Goal: Task Accomplishment & Management: Manage account settings

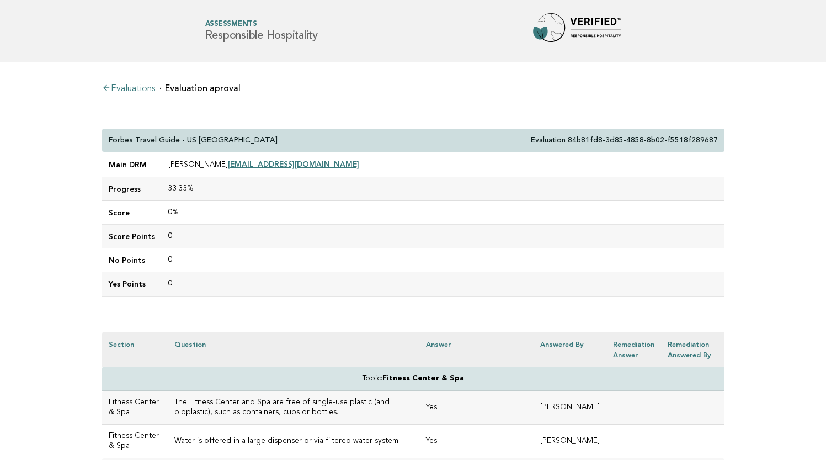
click at [144, 84] on li "Evaluations" at bounding box center [128, 87] width 53 height 11
click at [144, 86] on link "Evaluations" at bounding box center [128, 88] width 53 height 9
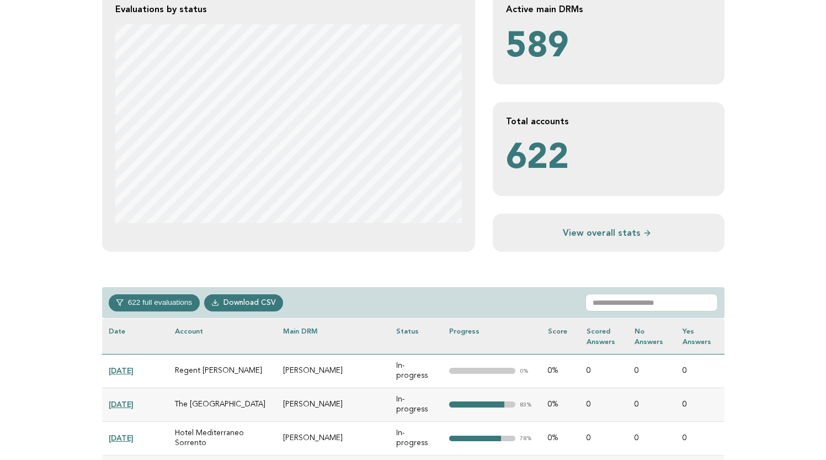
scroll to position [289, 0]
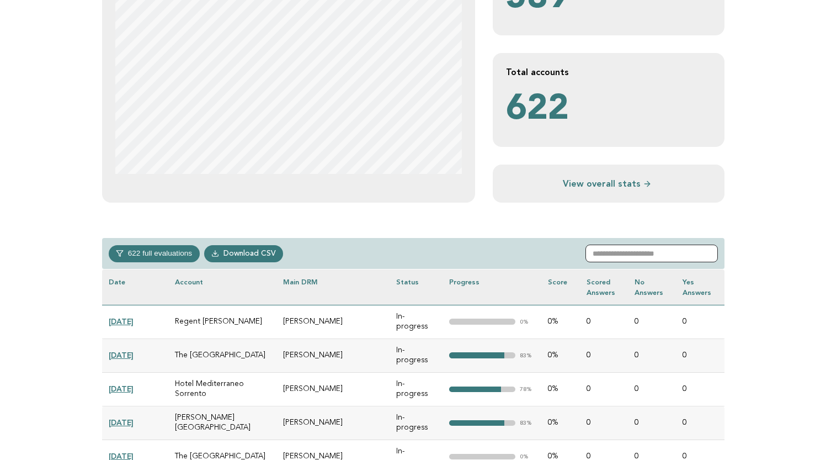
click at [622, 253] on input "text" at bounding box center [652, 254] width 132 height 18
paste input "**********"
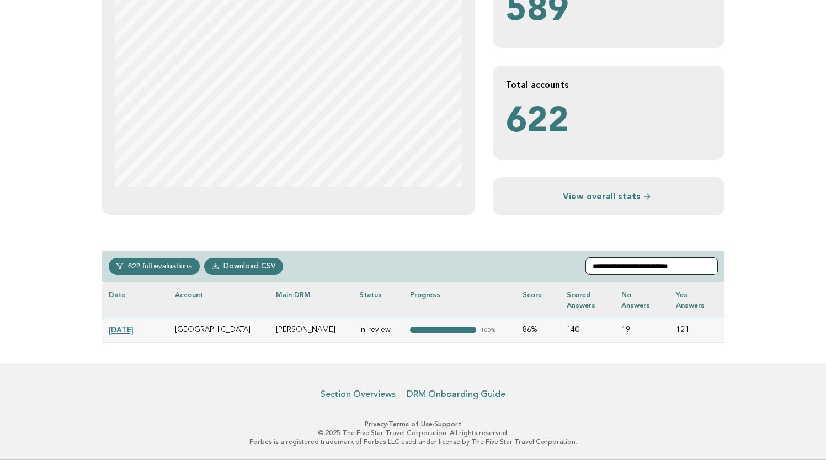
scroll to position [275, 0]
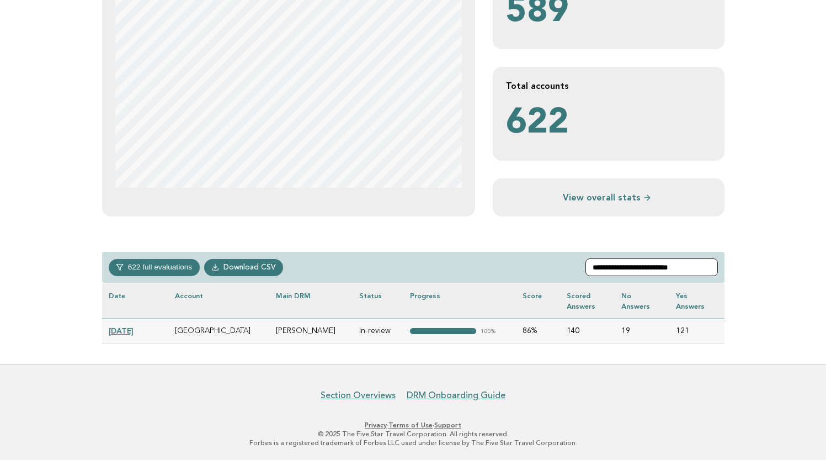
type input "**********"
click at [129, 330] on link "[DATE]" at bounding box center [121, 330] width 25 height 9
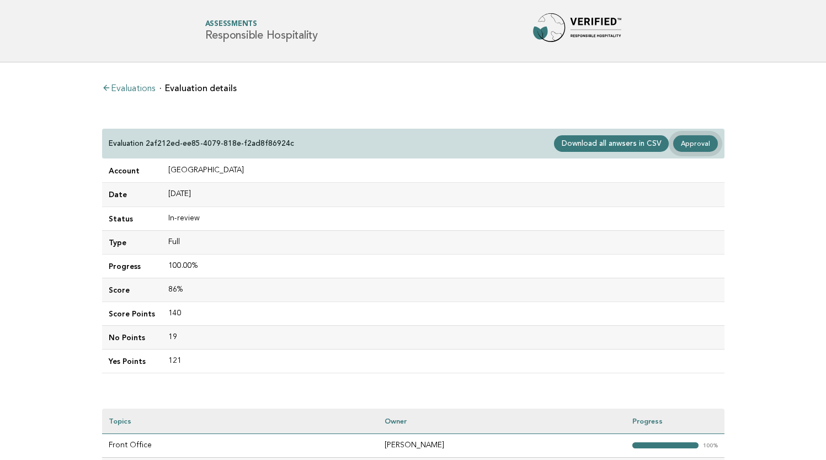
click at [713, 140] on link "Approval" at bounding box center [695, 143] width 44 height 17
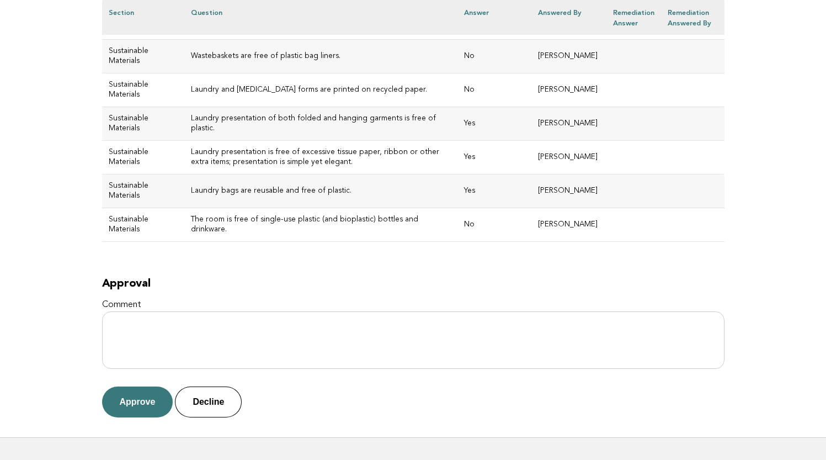
scroll to position [4866, 0]
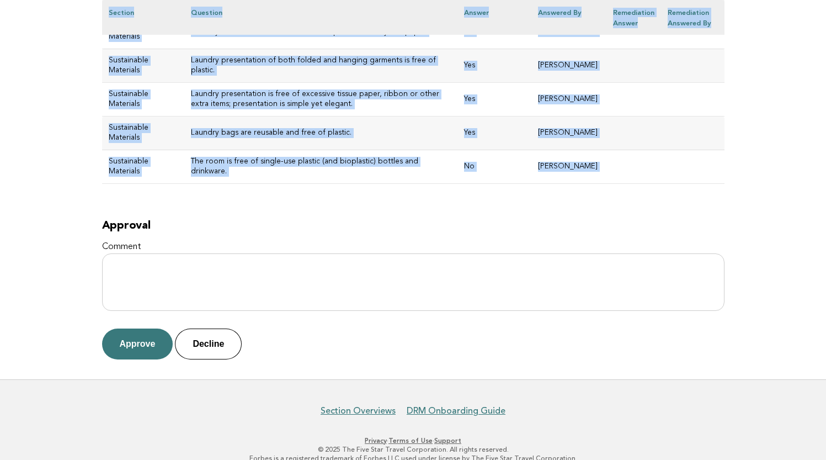
drag, startPoint x: 109, startPoint y: 138, endPoint x: 582, endPoint y: 300, distance: 500.7
copy div "[GEOGRAPHIC_DATA] & Spa Evaluation 2af212ed-ee85-4079-818e-f2ad8f86924c Main DR…"
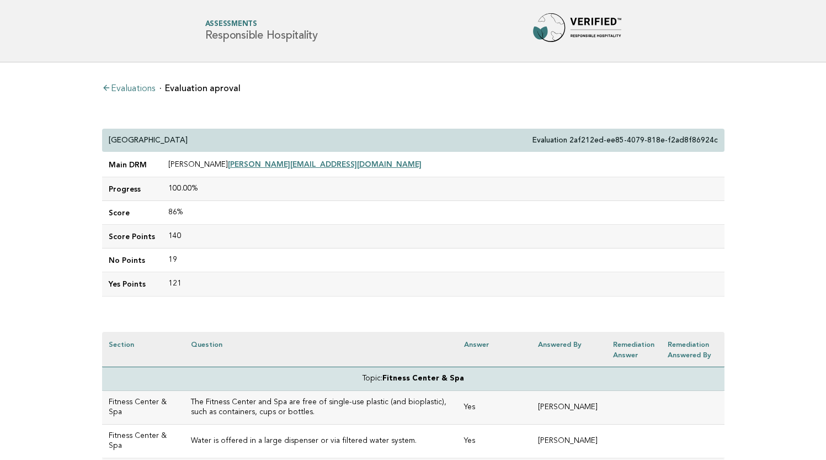
scroll to position [0, 0]
click at [135, 90] on link "Evaluations" at bounding box center [128, 88] width 53 height 9
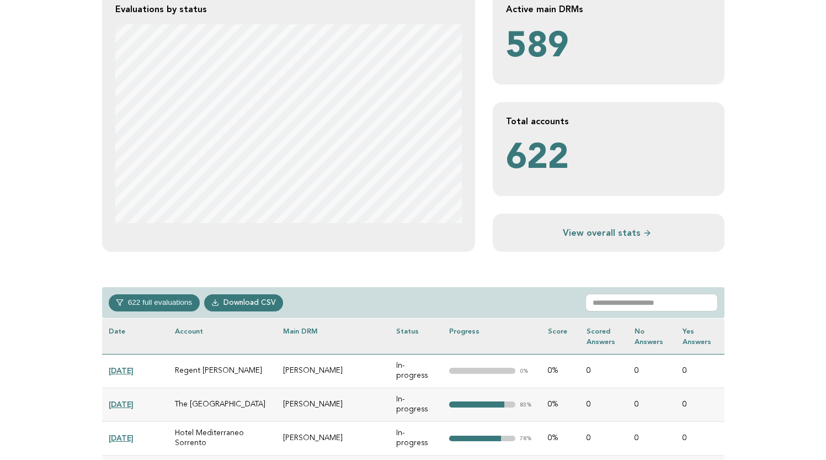
scroll to position [280, 0]
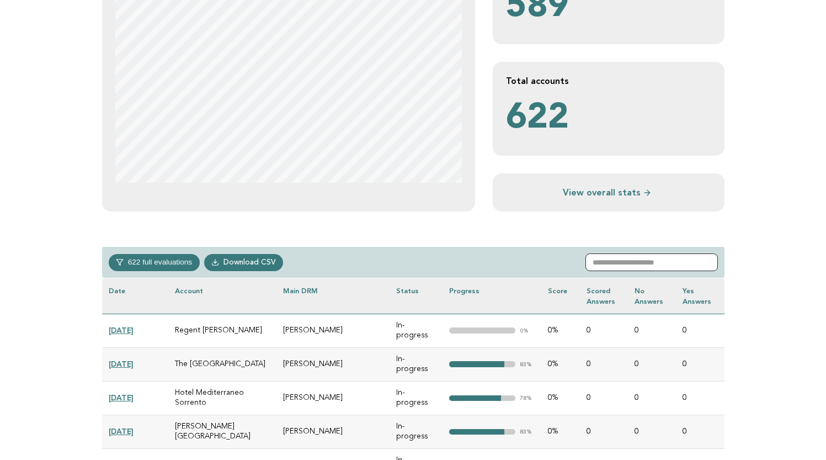
click at [615, 265] on input "text" at bounding box center [652, 262] width 132 height 18
paste input "**********"
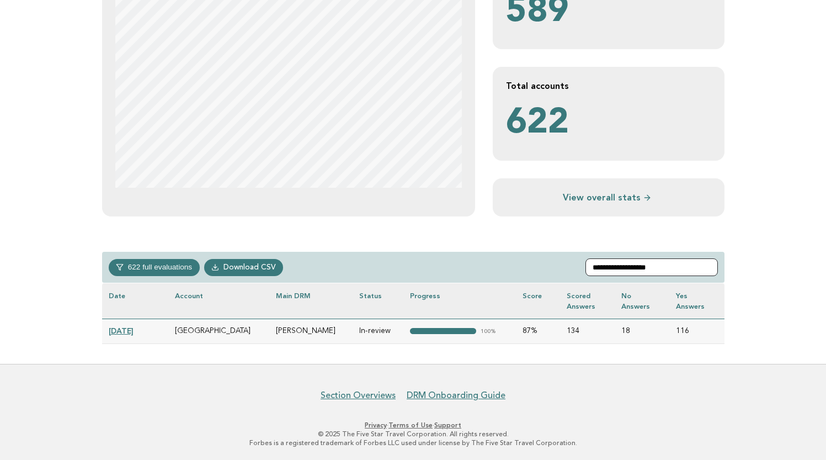
drag, startPoint x: 673, startPoint y: 266, endPoint x: 586, endPoint y: 266, distance: 87.2
click at [586, 266] on div "**********" at bounding box center [413, 267] width 623 height 31
paste input "**********"
type input "**********"
click at [134, 332] on link "2024-11-01" at bounding box center [121, 330] width 25 height 9
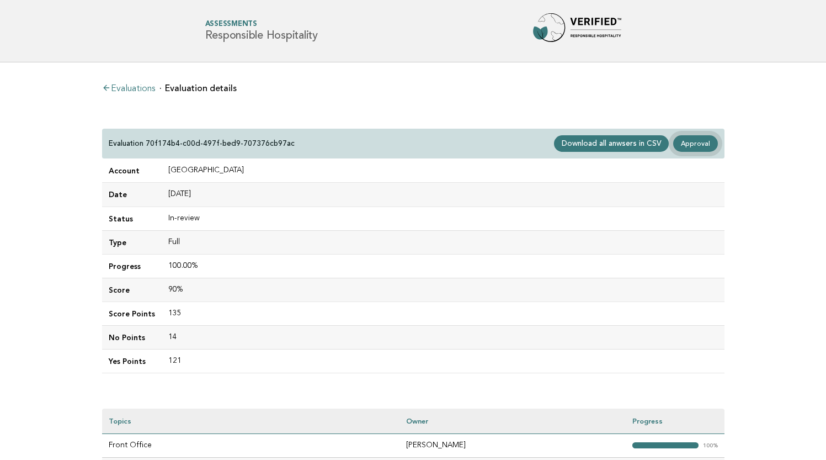
click at [704, 141] on link "Approval" at bounding box center [695, 143] width 44 height 17
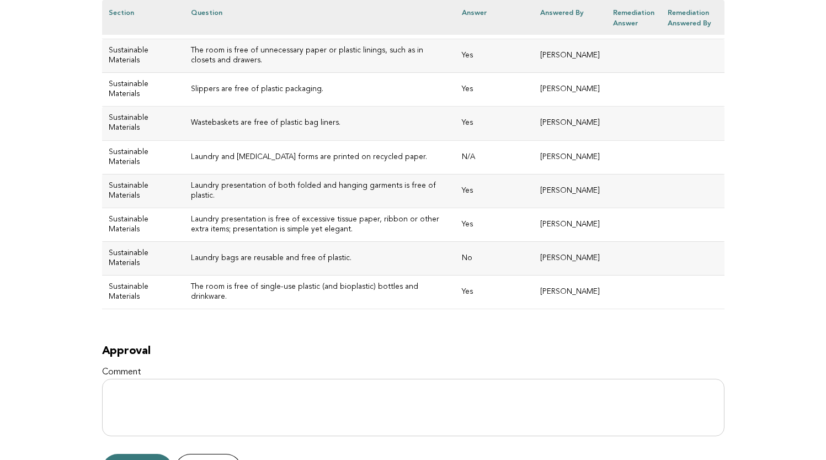
scroll to position [4903, 0]
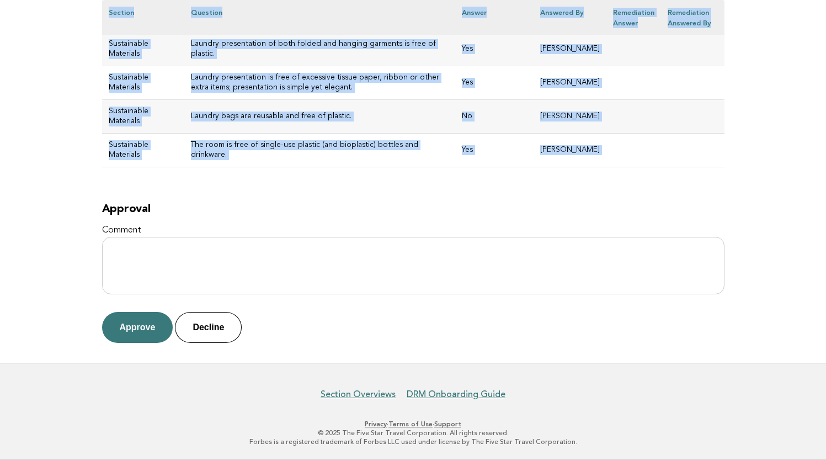
drag, startPoint x: 109, startPoint y: 136, endPoint x: 458, endPoint y: 191, distance: 353.2
copy div "JW Marriott Bucharest Grand Hotel Evaluation 70f174b4-c00d-497f-bed9-707376cb97…"
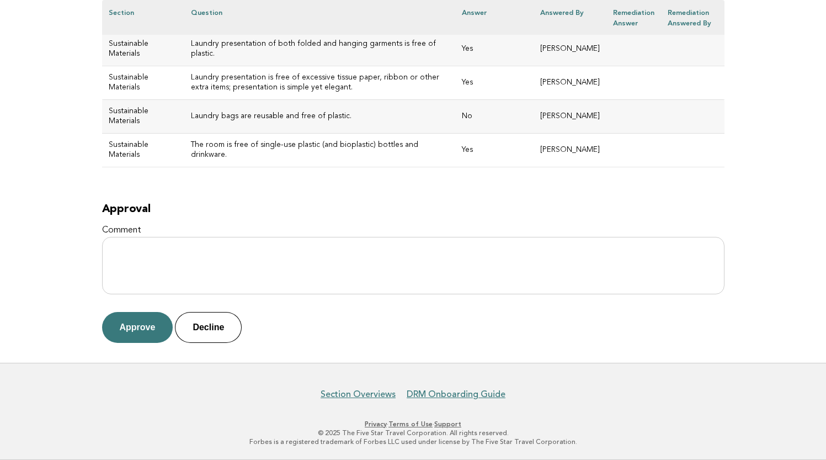
click at [140, 331] on button "Approve" at bounding box center [137, 327] width 71 height 31
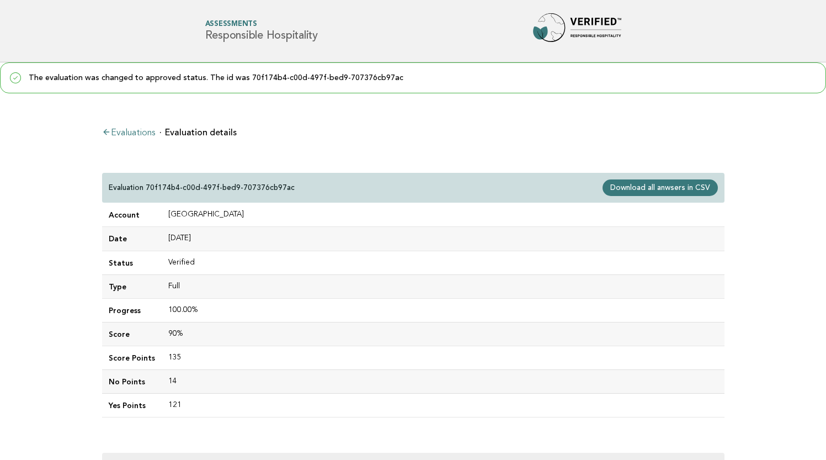
click at [125, 131] on link "Evaluations" at bounding box center [128, 133] width 53 height 9
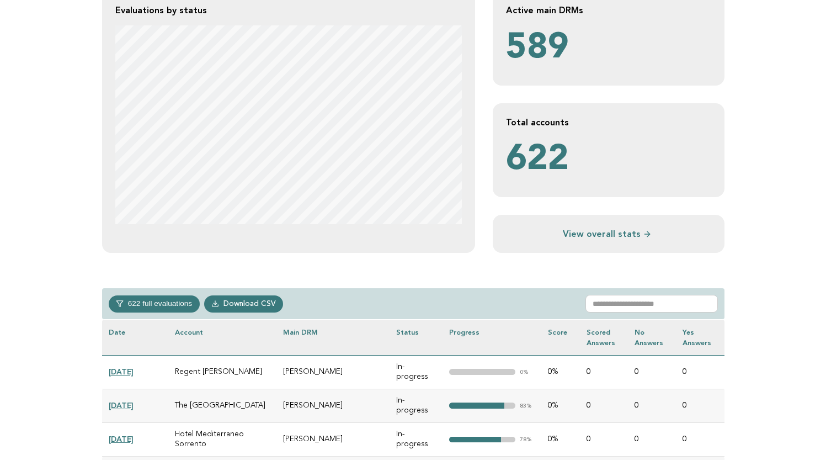
scroll to position [263, 0]
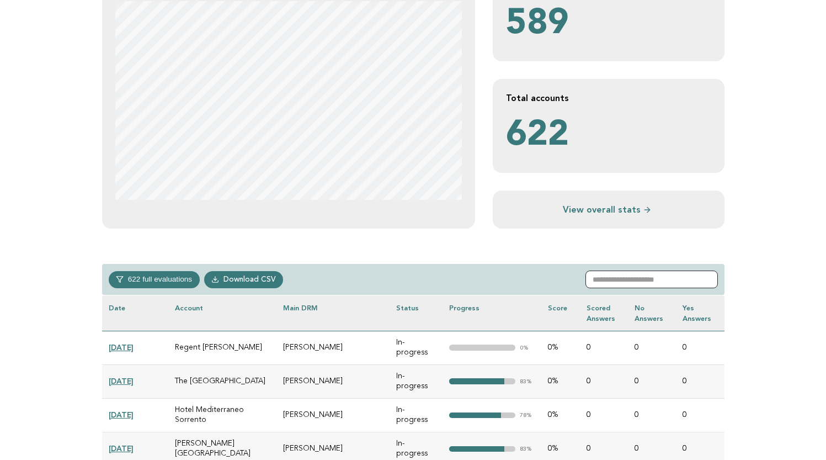
click at [623, 273] on input "text" at bounding box center [652, 279] width 132 height 18
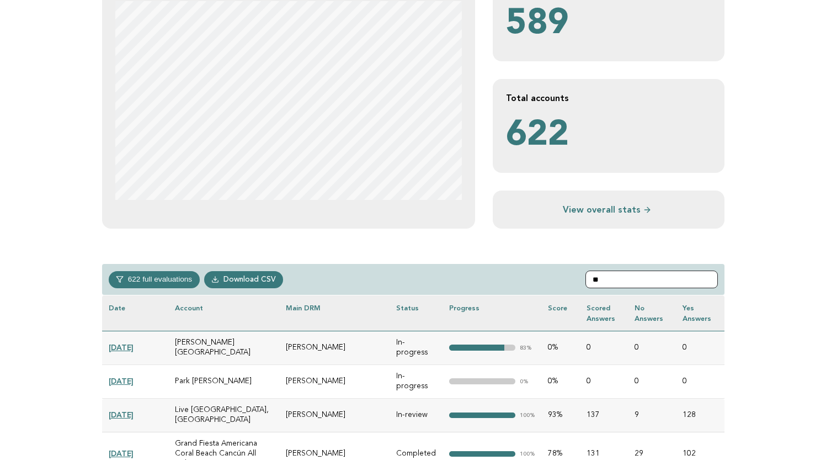
type input "*"
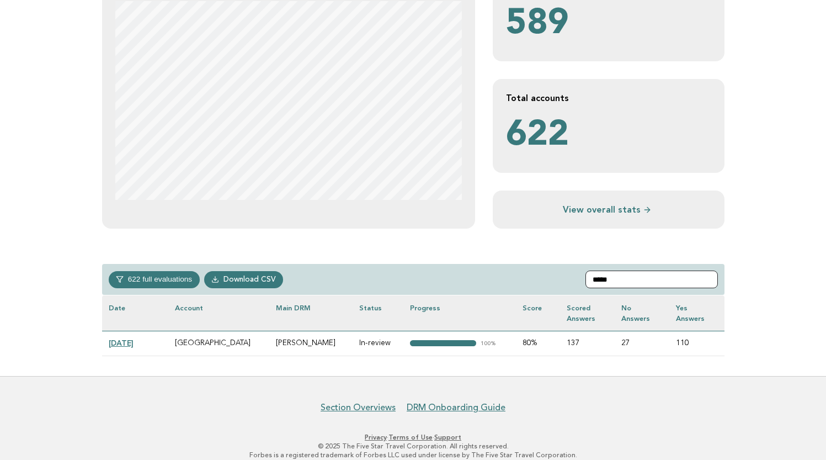
type input "*****"
click at [134, 343] on link "2025-03-06" at bounding box center [121, 342] width 25 height 9
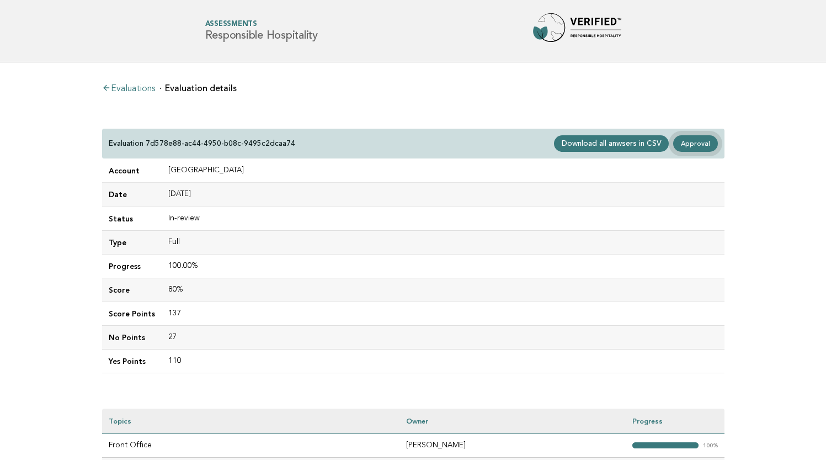
click at [696, 145] on link "Approval" at bounding box center [695, 143] width 44 height 17
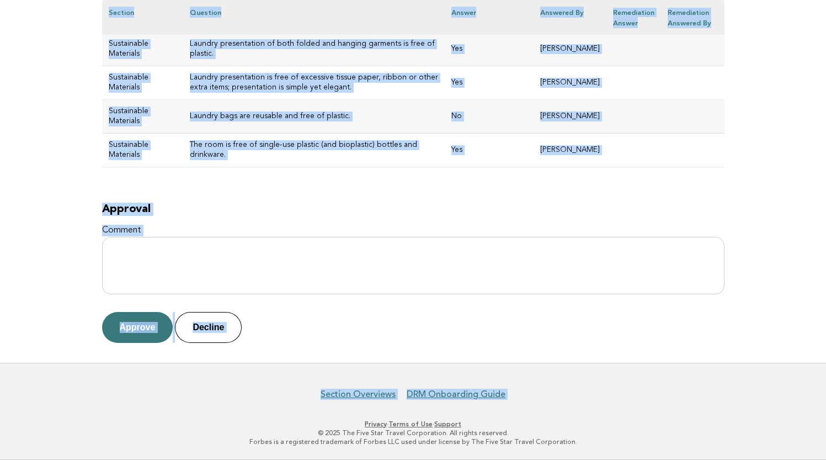
scroll to position [5246, 0]
drag, startPoint x: 108, startPoint y: 137, endPoint x: 591, endPoint y: 156, distance: 483.4
copy div "Hotel Lutetia Evaluation 7d578e88-ac44-4950-b08c-9495c2dcaa74 Main DRM Jantinek…"
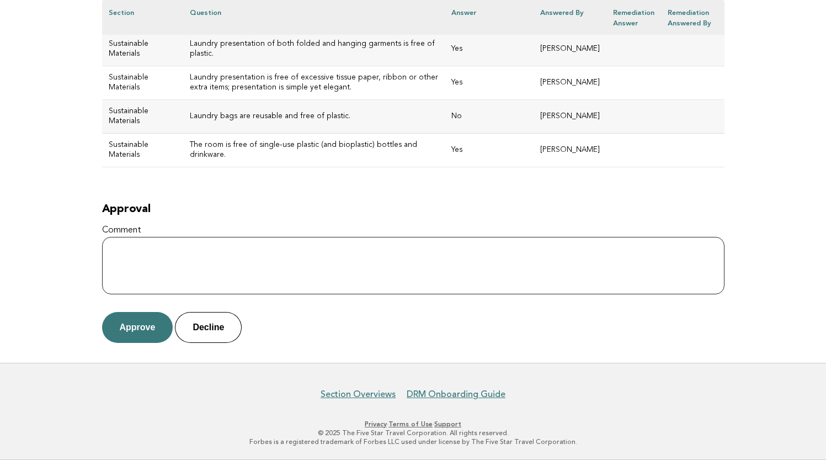
click at [222, 261] on textarea "Comment" at bounding box center [413, 265] width 623 height 57
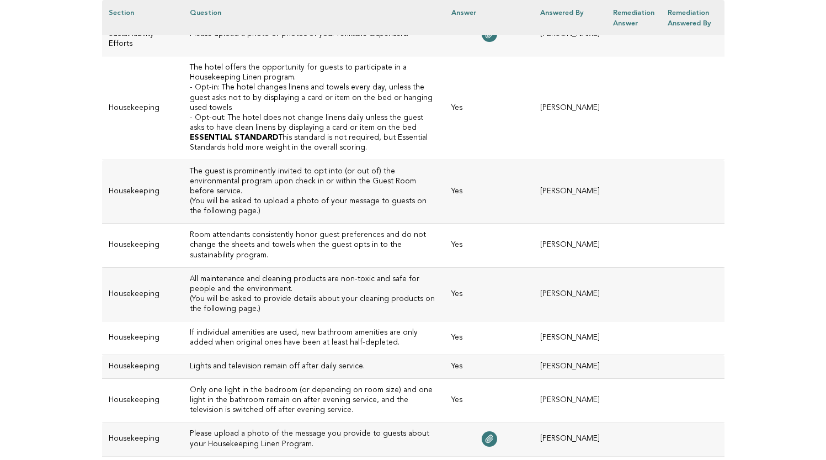
scroll to position [3711, 0]
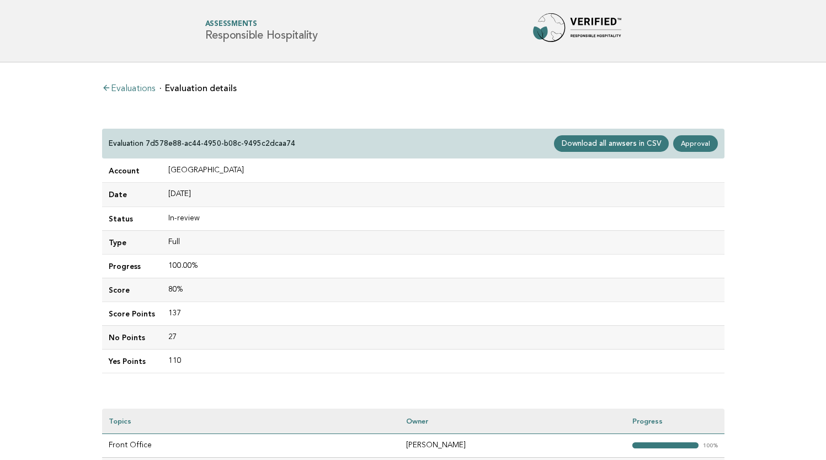
click at [131, 89] on link "Evaluations" at bounding box center [128, 88] width 53 height 9
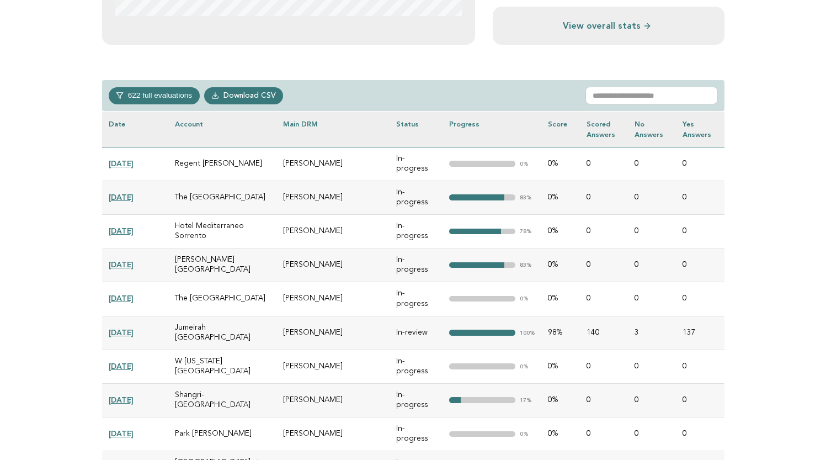
scroll to position [492, 0]
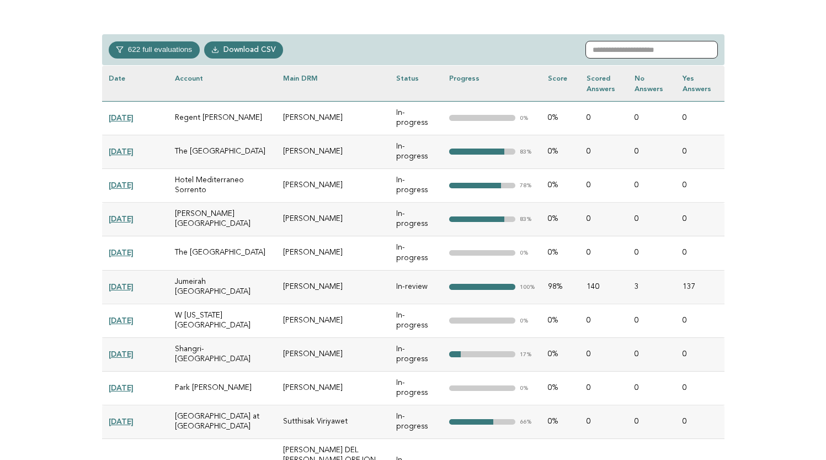
click at [612, 49] on input "text" at bounding box center [652, 50] width 132 height 18
paste input "**********"
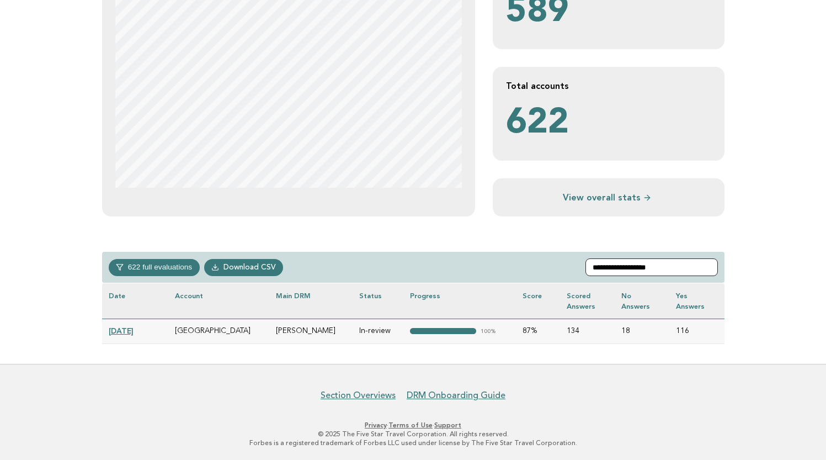
type input "**********"
click at [126, 330] on link "[DATE]" at bounding box center [121, 330] width 25 height 9
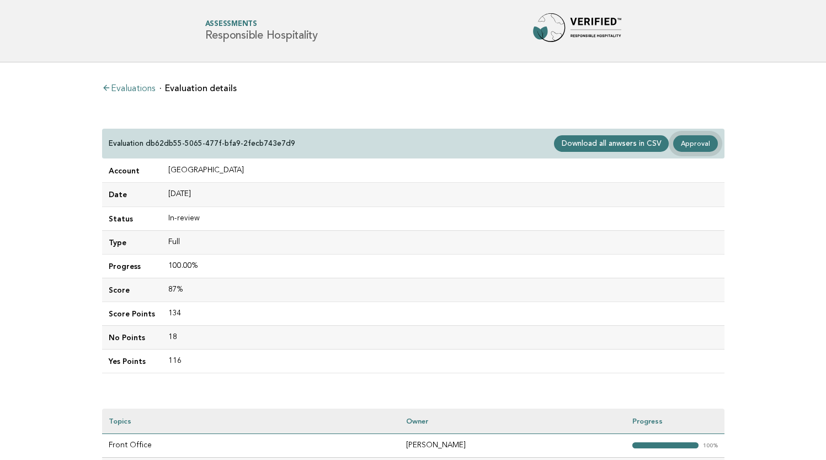
click at [698, 144] on link "Approval" at bounding box center [695, 143] width 44 height 17
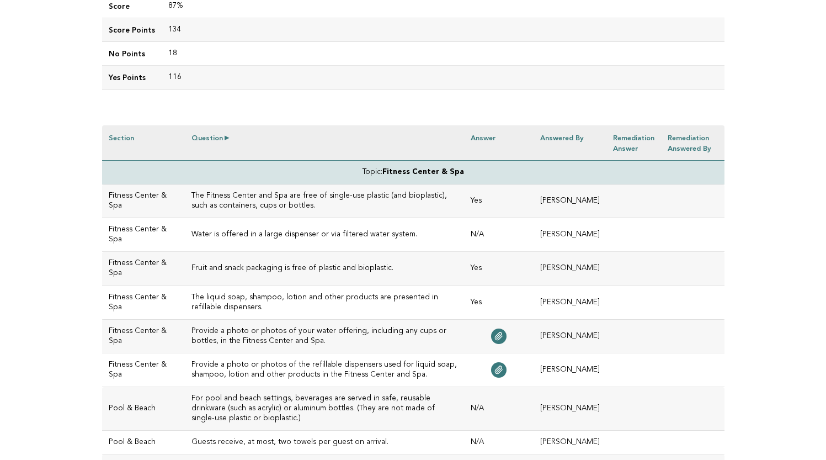
scroll to position [208, 0]
click at [237, 234] on h3 "Water is offered in a large dispenser or via filtered water system." at bounding box center [325, 234] width 266 height 10
drag, startPoint x: 395, startPoint y: 231, endPoint x: 175, endPoint y: 231, distance: 219.7
click at [192, 231] on h3 "Water is offered in a large dispenser or via filtered water system." at bounding box center [325, 234] width 266 height 10
copy h3 "Water is offered in a large dispenser or via filtered water system."
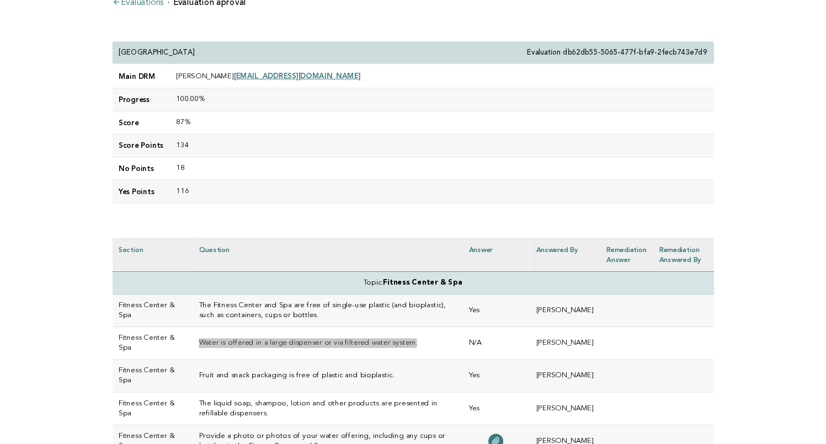
scroll to position [82, 0]
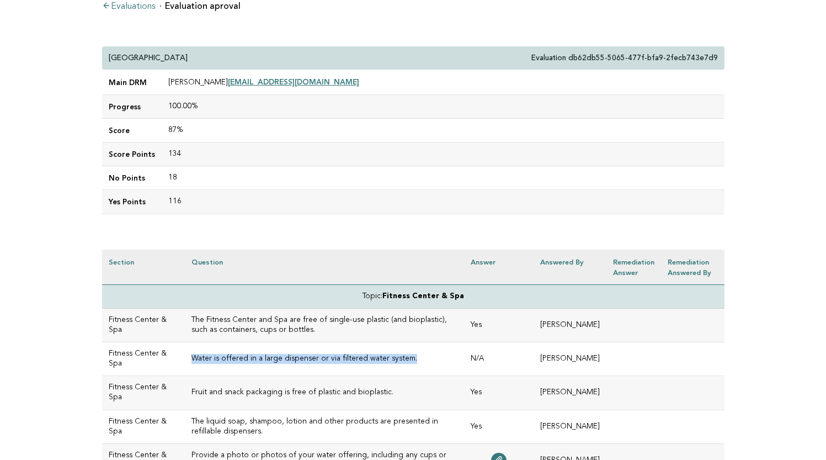
drag, startPoint x: 185, startPoint y: 57, endPoint x: 104, endPoint y: 60, distance: 80.6
click at [104, 60] on div "Armani Hotel Milano Evaluation db62db55-5065-477f-bfa9-2fecb743e7d9" at bounding box center [413, 58] width 623 height 24
copy p "[GEOGRAPHIC_DATA]"
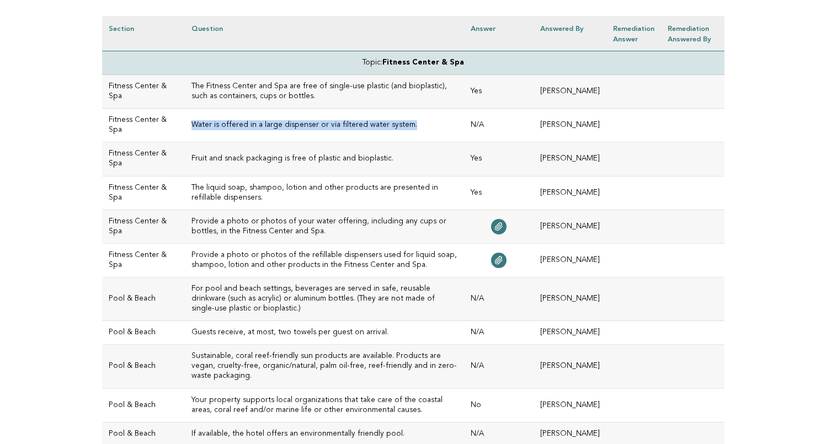
scroll to position [316, 0]
click at [233, 193] on h3 "The liquid soap, shampoo, lotion and other products are presented in refillable…" at bounding box center [325, 193] width 266 height 20
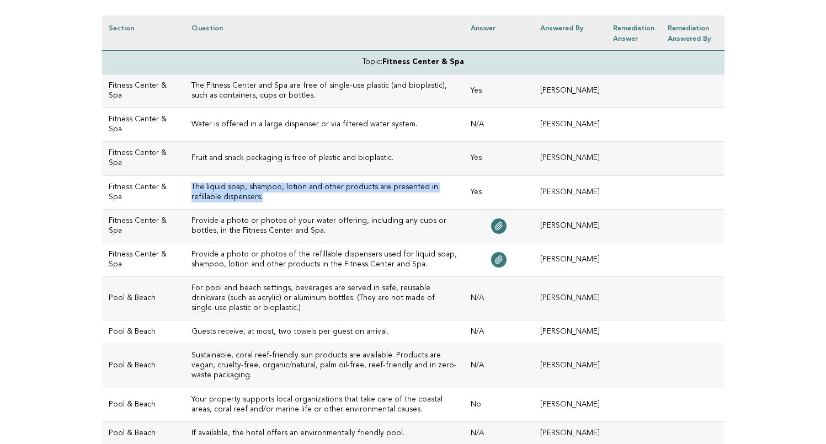
drag, startPoint x: 224, startPoint y: 194, endPoint x: 172, endPoint y: 188, distance: 52.8
click at [185, 188] on td "The liquid soap, shampoo, lotion and other products are presented in refillable…" at bounding box center [324, 193] width 279 height 34
copy h3 "The liquid soap, shampoo, lotion and other products are presented in refillable…"
click at [238, 200] on h3 "The liquid soap, shampoo, lotion and other products are presented in refillable…" at bounding box center [325, 193] width 266 height 20
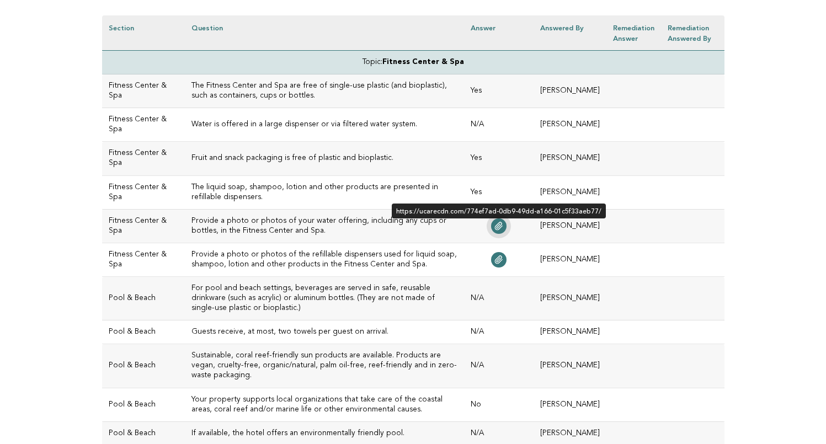
click at [503, 228] on icon at bounding box center [499, 226] width 9 height 9
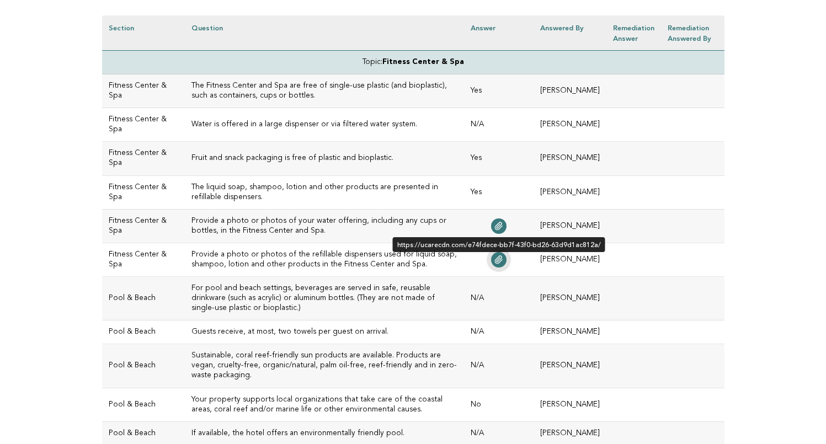
click at [507, 257] on link at bounding box center [498, 259] width 15 height 15
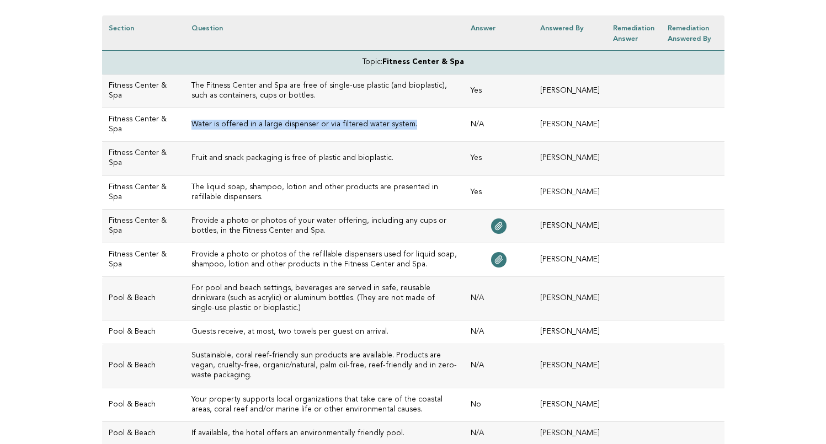
drag, startPoint x: 391, startPoint y: 121, endPoint x: 175, endPoint y: 122, distance: 215.8
click at [192, 122] on h3 "Water is offered in a large dispenser or via filtered water system." at bounding box center [325, 125] width 266 height 10
copy h3 "Water is offered in a large dispenser or via filtered water system."
click at [283, 228] on h3 "Provide a photo or photos of your water offering, including any cups or bottles…" at bounding box center [325, 226] width 266 height 20
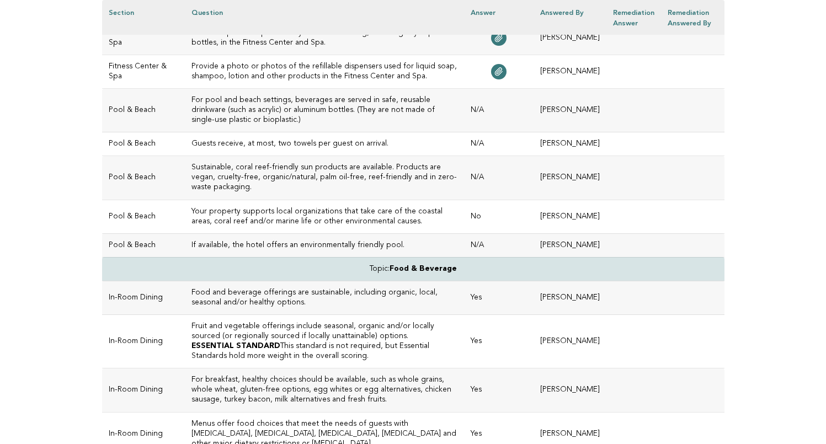
scroll to position [506, 0]
click at [241, 110] on h3 "For pool and beach settings, beverages are served in safe, reusable drinkware (…" at bounding box center [325, 109] width 266 height 30
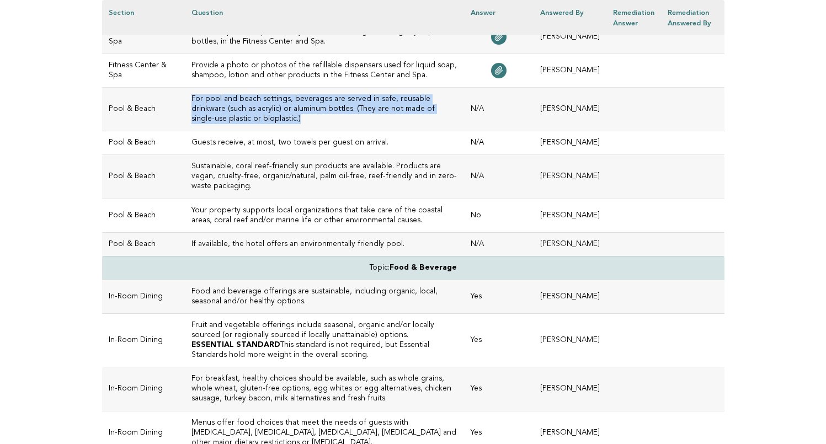
drag, startPoint x: 455, startPoint y: 105, endPoint x: 176, endPoint y: 95, distance: 280.1
click at [192, 95] on h3 "For pool and beach settings, beverages are served in safe, reusable drinkware (…" at bounding box center [325, 109] width 266 height 30
click at [197, 104] on h3 "For pool and beach settings, beverages are served in safe, reusable drinkware (…" at bounding box center [325, 109] width 266 height 30
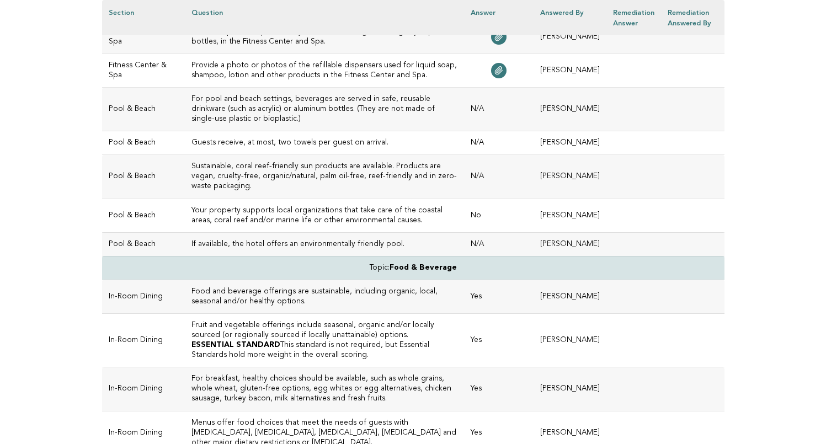
click at [226, 140] on h3 "Guests receive, at most, two towels per guest on arrival." at bounding box center [325, 143] width 266 height 10
click at [356, 211] on h3 "Your property supports local organizations that take care of the coastal areas,…" at bounding box center [325, 216] width 266 height 20
click at [309, 240] on h3 "If available, the hotel offers an environmentally friendly pool." at bounding box center [325, 245] width 266 height 10
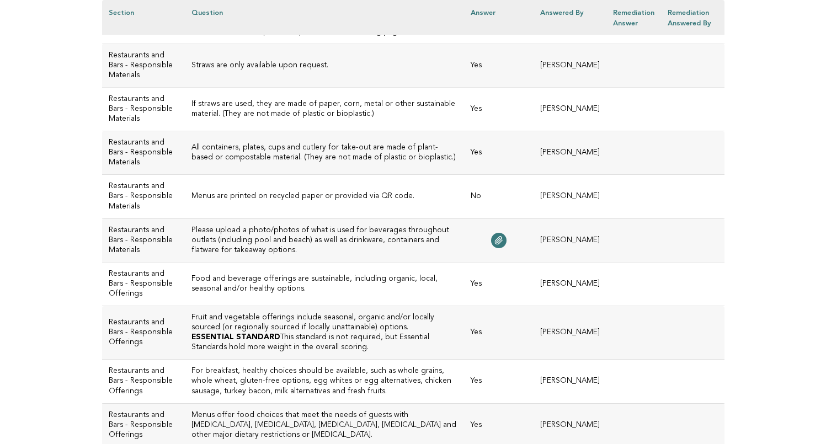
scroll to position [1296, 0]
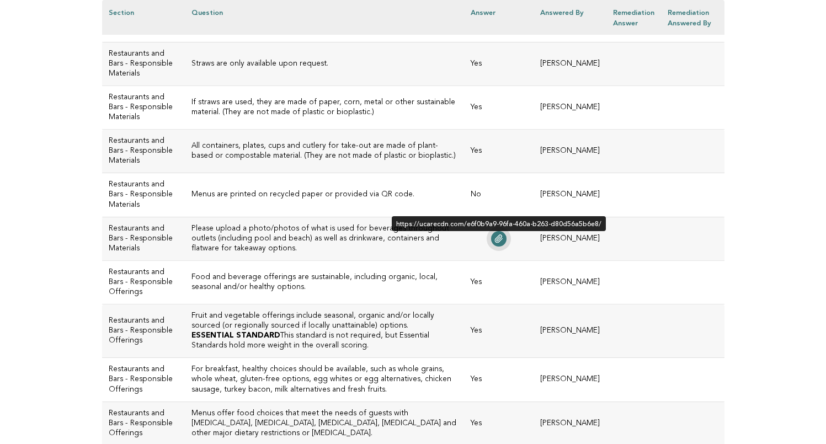
click at [503, 243] on icon at bounding box center [499, 239] width 7 height 8
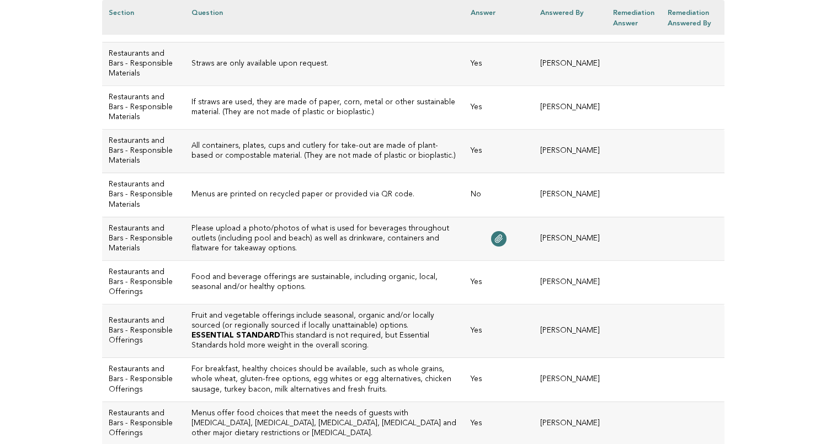
click at [216, 261] on td "Please upload a photo/photos of what is used for beverages throughout outlets (…" at bounding box center [324, 239] width 279 height 44
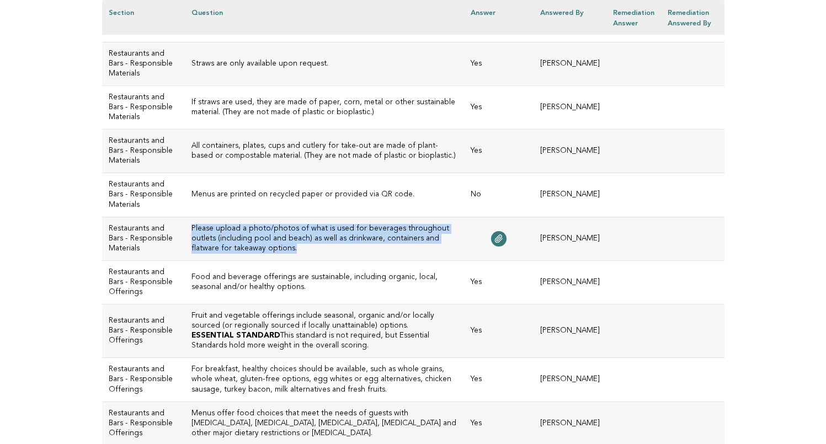
drag, startPoint x: 202, startPoint y: 299, endPoint x: 174, endPoint y: 281, distance: 33.5
click at [185, 261] on td "Please upload a photo/photos of what is used for beverages throughout outlets (…" at bounding box center [324, 239] width 279 height 44
copy h3 "Please upload a photo/photos of what is used for beverages throughout outlets (…"
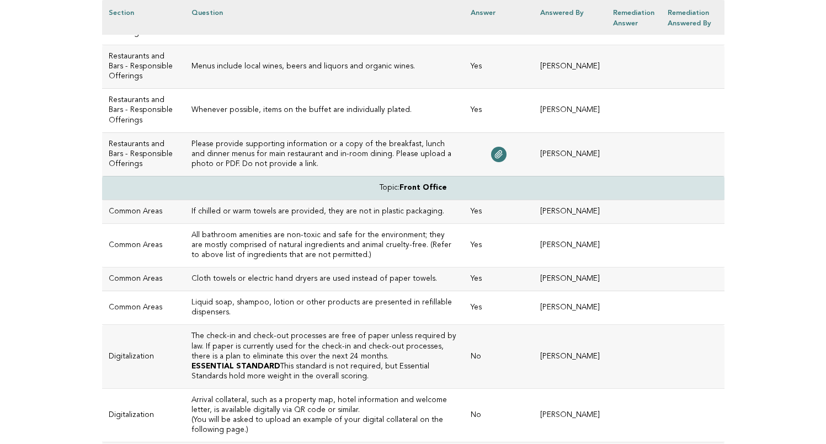
scroll to position [1929, 0]
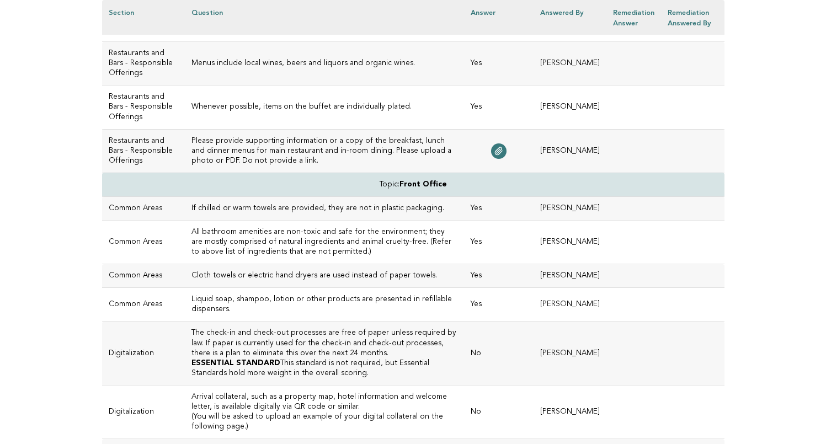
click at [264, 166] on h3 "Please provide supporting information or a copy of the breakfast, lunch and din…" at bounding box center [325, 151] width 266 height 30
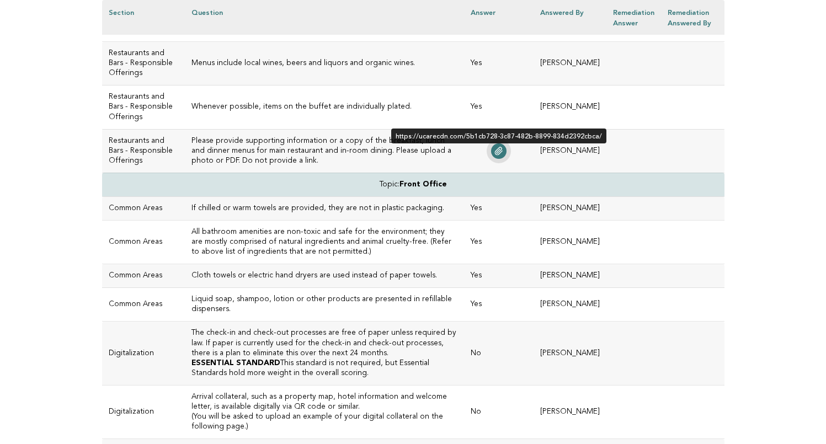
click at [503, 155] on icon at bounding box center [499, 151] width 7 height 8
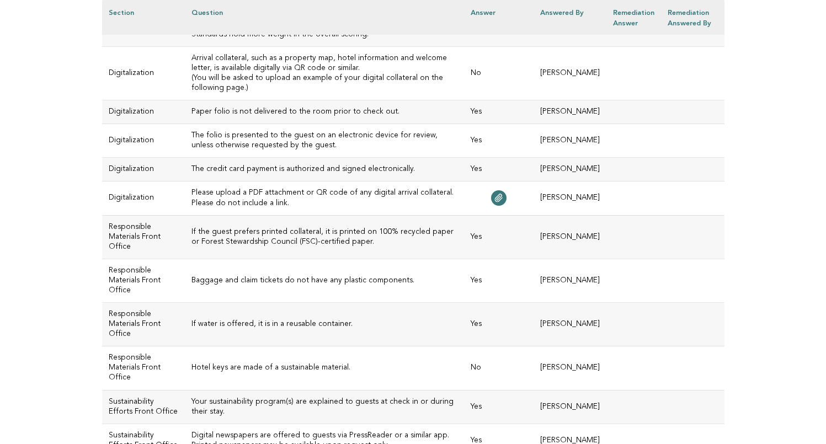
scroll to position [2270, 0]
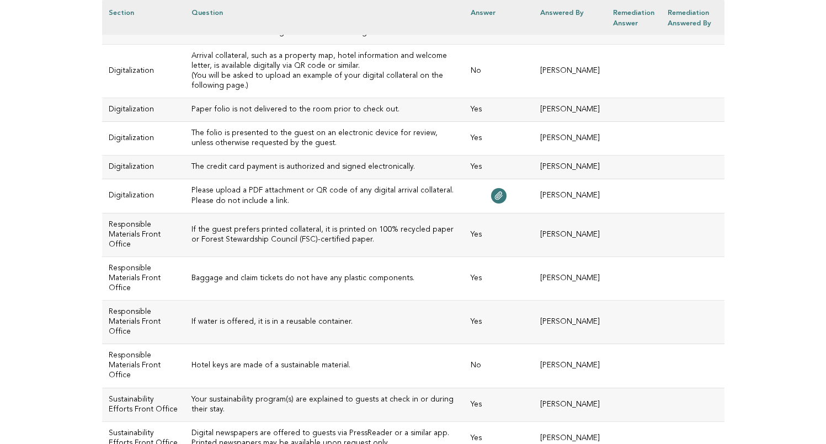
drag, startPoint x: 276, startPoint y: 184, endPoint x: 176, endPoint y: 158, distance: 103.1
click at [185, 44] on td "The check-in and check-out processes are free of paper unless required by law. …" at bounding box center [324, 12] width 279 height 63
copy h3 "The check-in and check-out processes are free of paper unless required by law. …"
click at [323, 91] on p "(You will be asked to upload an example of your digital collateral on the follo…" at bounding box center [325, 81] width 266 height 20
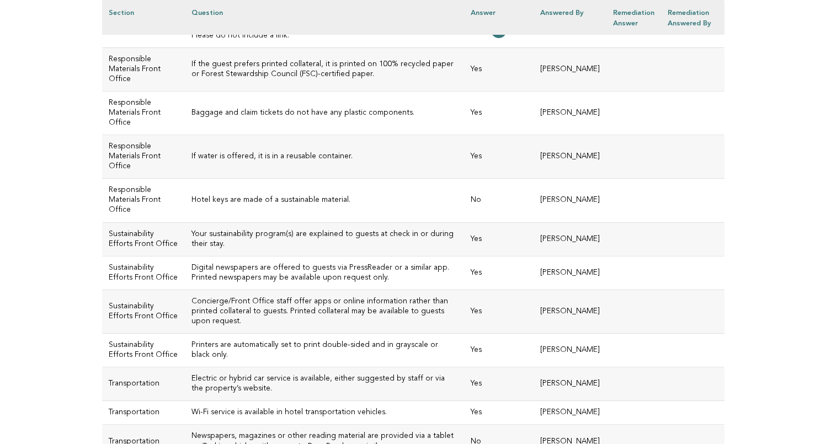
scroll to position [2448, 0]
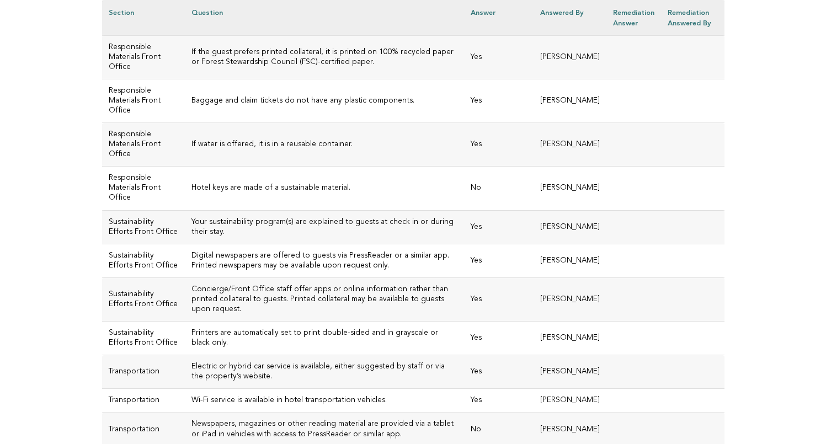
click at [240, 28] on h3 "Please upload a PDF attachment or QR code of any digital arrival collateral. Pl…" at bounding box center [325, 18] width 266 height 20
click at [516, 35] on td at bounding box center [499, 19] width 70 height 34
click at [503, 23] on icon at bounding box center [499, 18] width 9 height 9
click at [369, 35] on td "Please upload a PDF attachment or QR code of any digital arrival collateral. Pl…" at bounding box center [324, 19] width 279 height 34
click at [322, 28] on h3 "Please upload a PDF attachment or QR code of any digital arrival collateral. Pl…" at bounding box center [325, 18] width 266 height 20
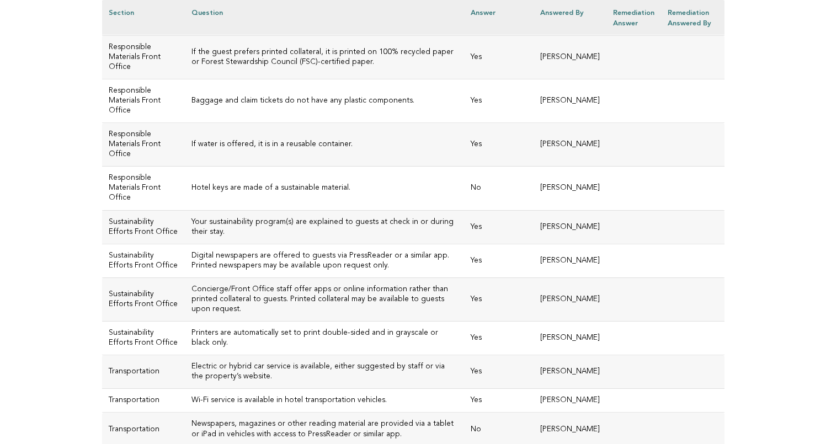
drag, startPoint x: 236, startPoint y: 213, endPoint x: 172, endPoint y: 205, distance: 64.6
click at [185, 35] on td "Please upload a PDF attachment or QR code of any digital arrival collateral. Pl…" at bounding box center [324, 19] width 279 height 34
click at [293, 28] on h3 "Please upload a PDF attachment or QR code of any digital arrival collateral. Pl…" at bounding box center [325, 18] width 266 height 20
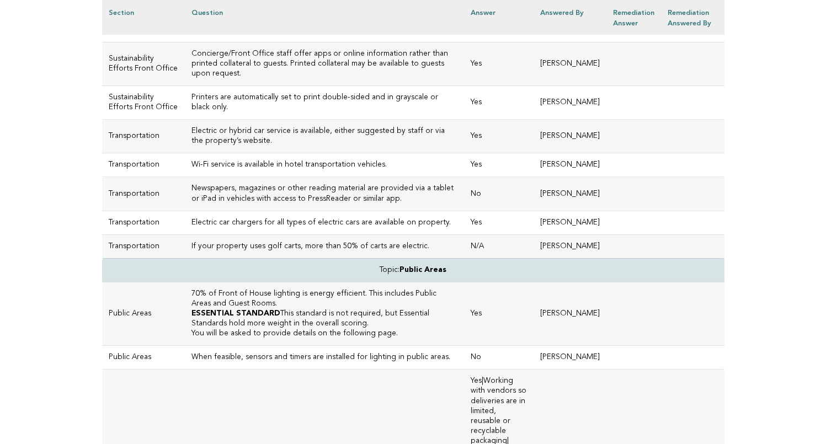
scroll to position [2687, 0]
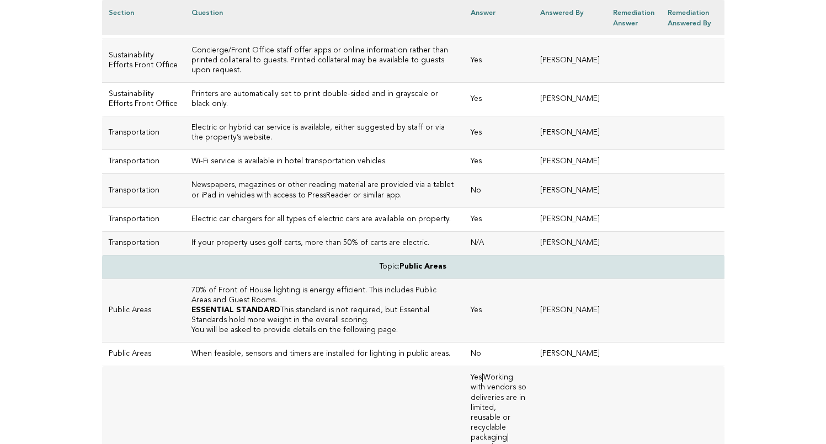
drag, startPoint x: 335, startPoint y: 139, endPoint x: 171, endPoint y: 141, distance: 163.4
copy h3 "Hotel keys are made of a sustainable material."
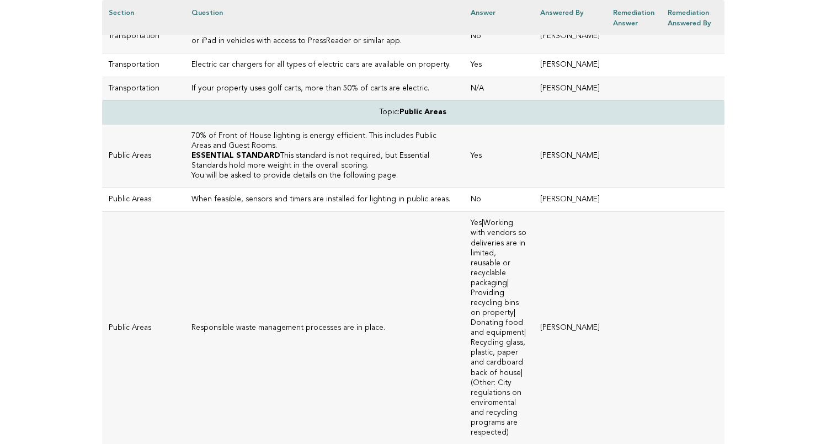
scroll to position [2865, 0]
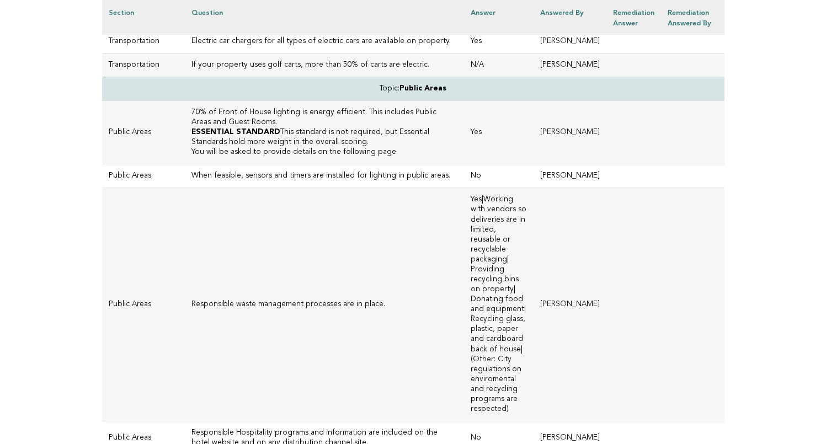
click at [370, 22] on h3 "Newspapers, magazines or other reading material are provided via a tablet or iP…" at bounding box center [325, 12] width 266 height 20
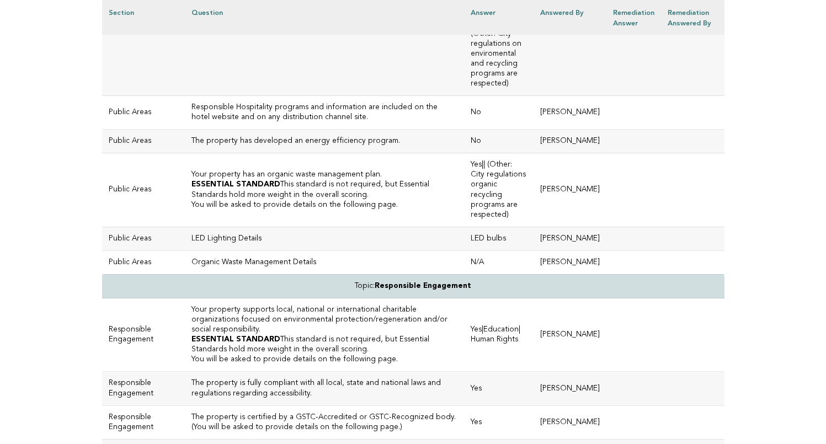
scroll to position [3192, 0]
drag, startPoint x: 364, startPoint y: 237, endPoint x: 177, endPoint y: 235, distance: 186.6
copy h3 "esponsible waste management processes are in place."
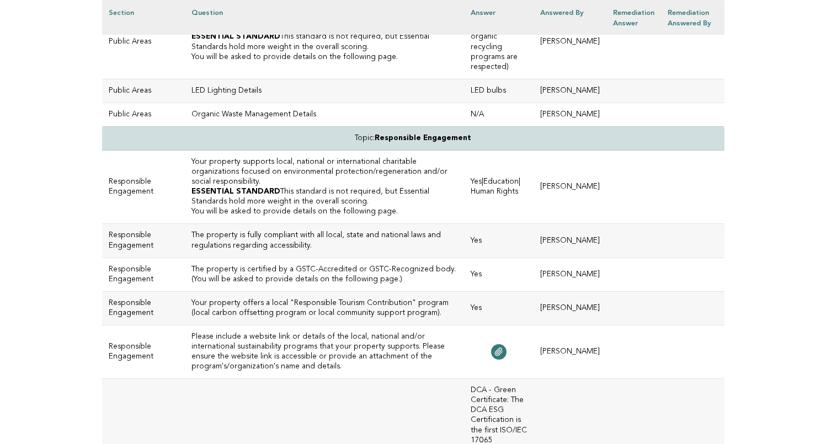
scroll to position [3347, 0]
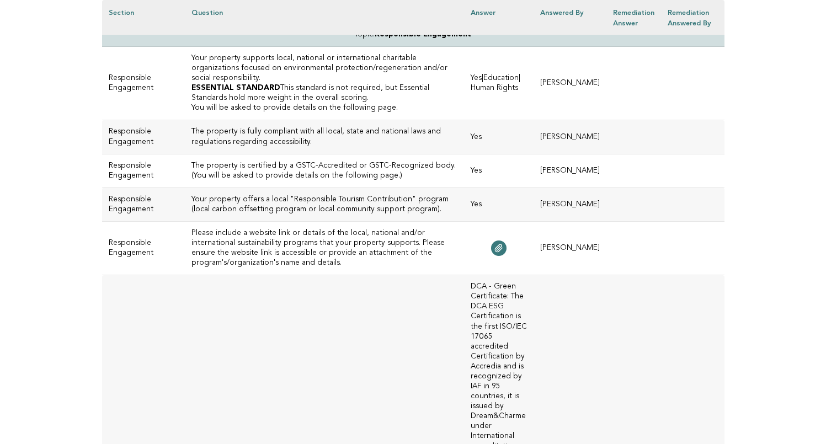
scroll to position [3453, 0]
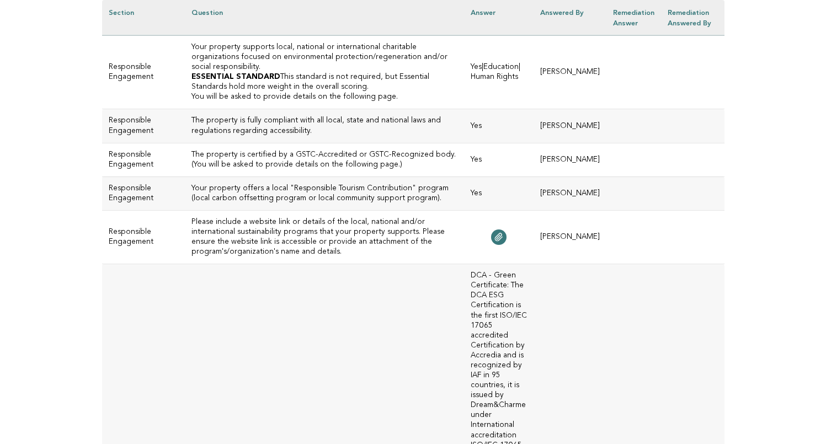
drag, startPoint x: 356, startPoint y: 179, endPoint x: 176, endPoint y: 179, distance: 180.0
copy h3 "Your property has an organic waste management plan."
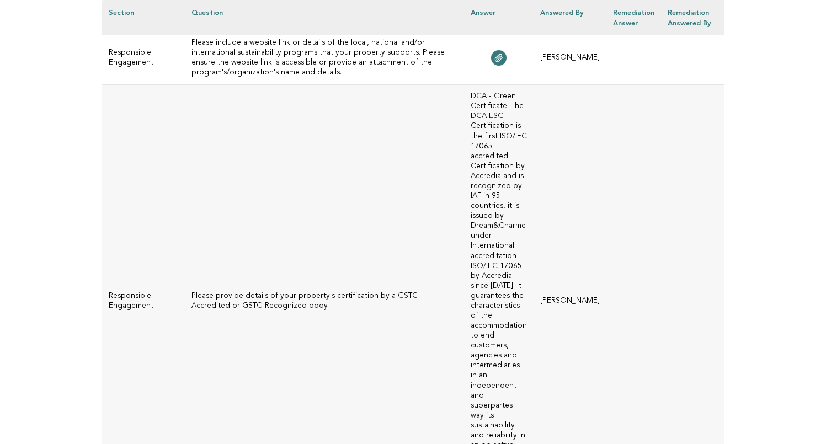
scroll to position [3642, 0]
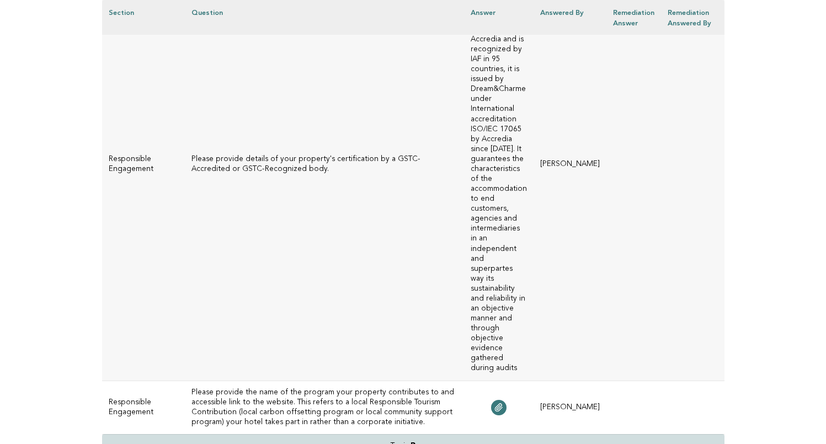
scroll to position [3770, 0]
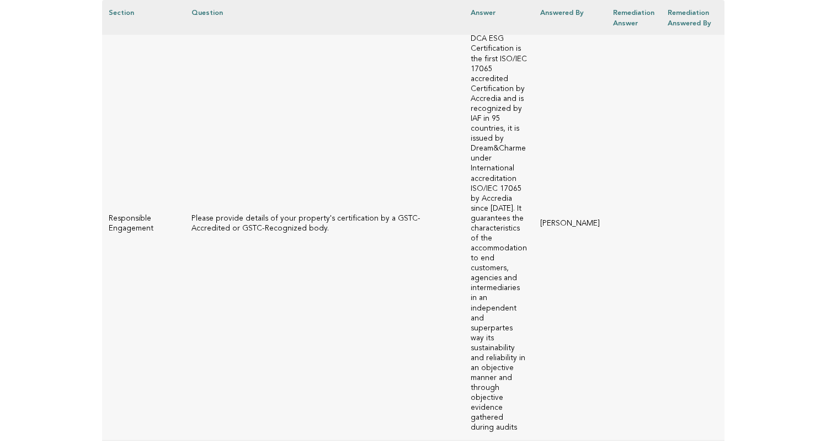
scroll to position [3710, 0]
drag, startPoint x: 412, startPoint y: 86, endPoint x: 174, endPoint y: 81, distance: 238.5
copy h3 "Your property supports local, national or international charitable organization…"
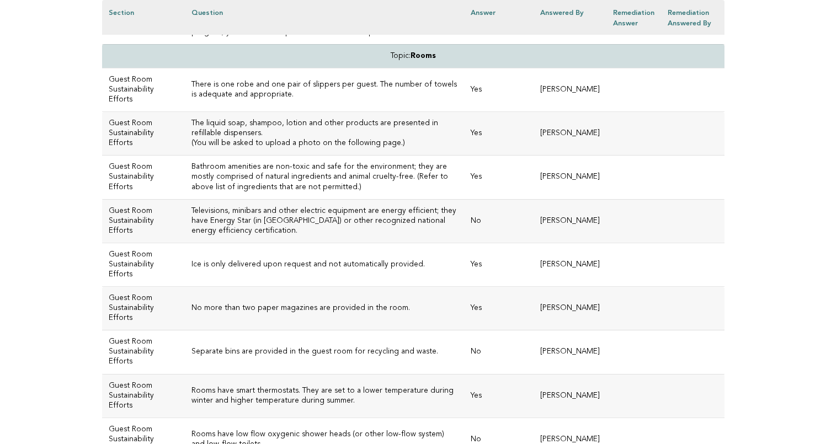
scroll to position [4176, 0]
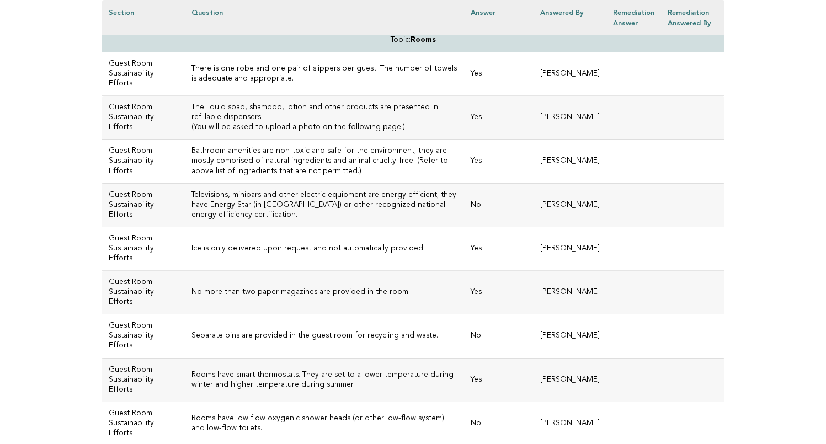
click at [252, 22] on h3 "Please provide the name of the program your property contributes to and accessi…" at bounding box center [325, 2] width 266 height 40
click at [503, 6] on icon at bounding box center [499, 1] width 9 height 9
click at [384, 22] on h3 "Please provide the name of the program your property contributes to and accessi…" at bounding box center [325, 2] width 266 height 40
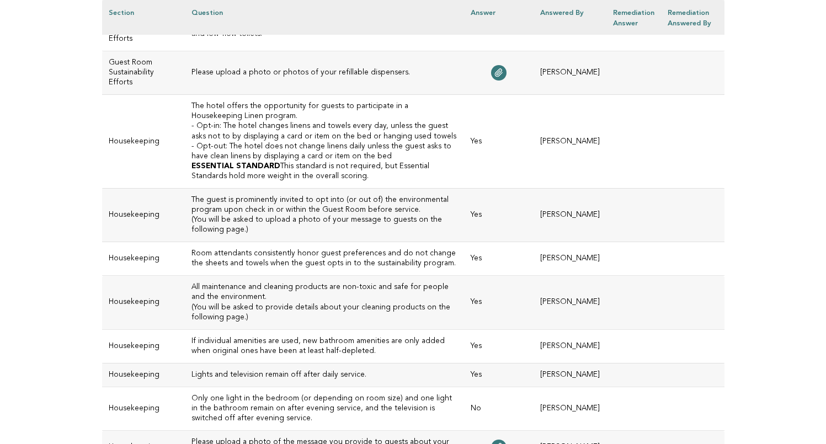
scroll to position [4573, 0]
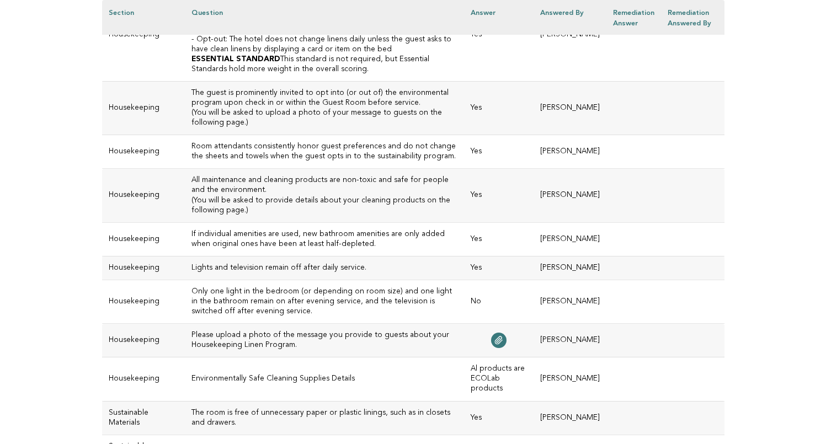
scroll to position [4682, 0]
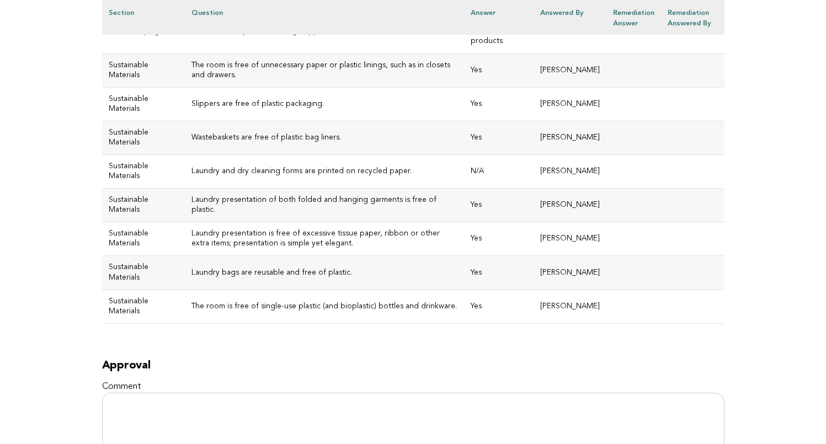
scroll to position [5037, 0]
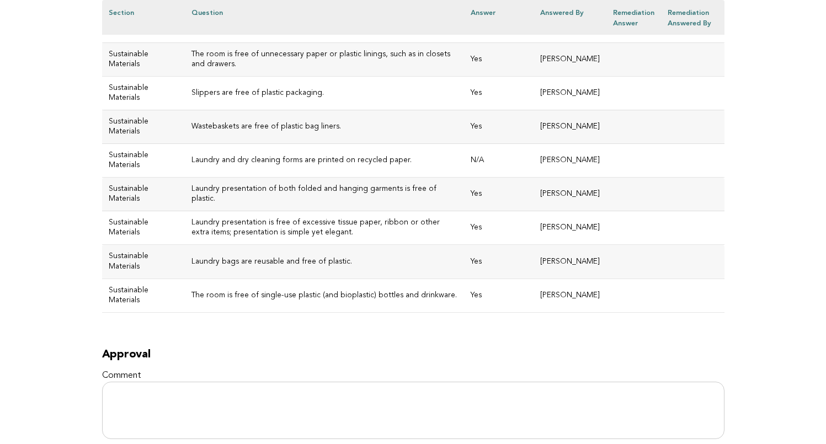
click at [352, 43] on td "Environmentally Safe Cleaning Supplies Details" at bounding box center [324, 21] width 279 height 44
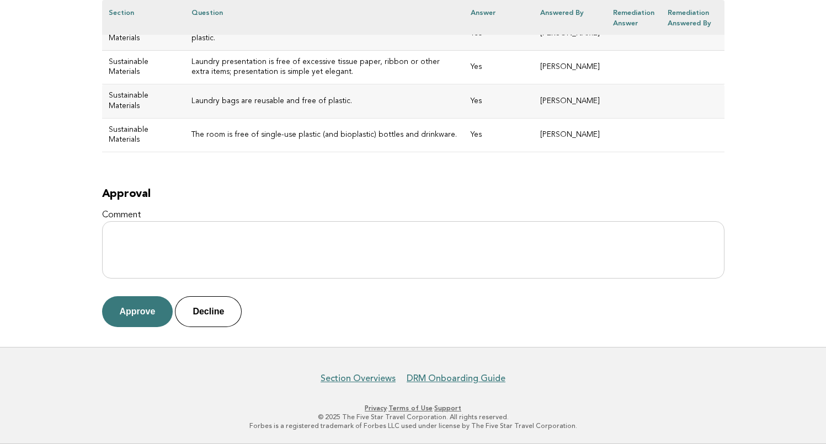
scroll to position [5315, 0]
click at [252, 5] on h3 "Laundry and dry cleaning forms are printed on recycled paper." at bounding box center [325, 0] width 266 height 10
click at [390, 5] on h3 "Laundry and dry cleaning forms are printed on recycled paper." at bounding box center [325, 0] width 266 height 10
drag, startPoint x: 390, startPoint y: 143, endPoint x: 173, endPoint y: 144, distance: 216.9
click at [185, 17] on td "Laundry and dry cleaning forms are printed on recycled paper." at bounding box center [324, 0] width 279 height 34
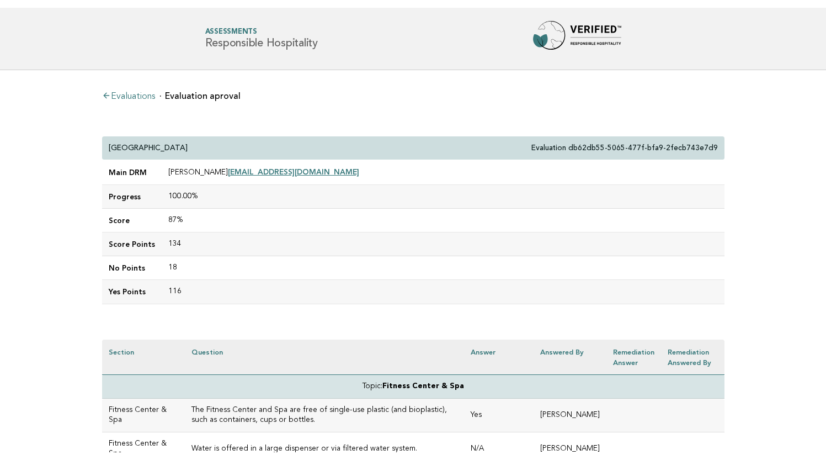
scroll to position [0, 0]
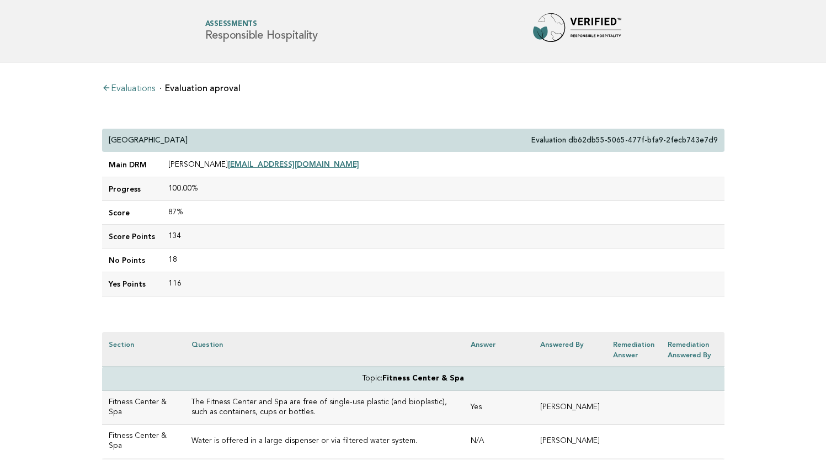
click at [136, 89] on link "Evaluations" at bounding box center [128, 88] width 53 height 9
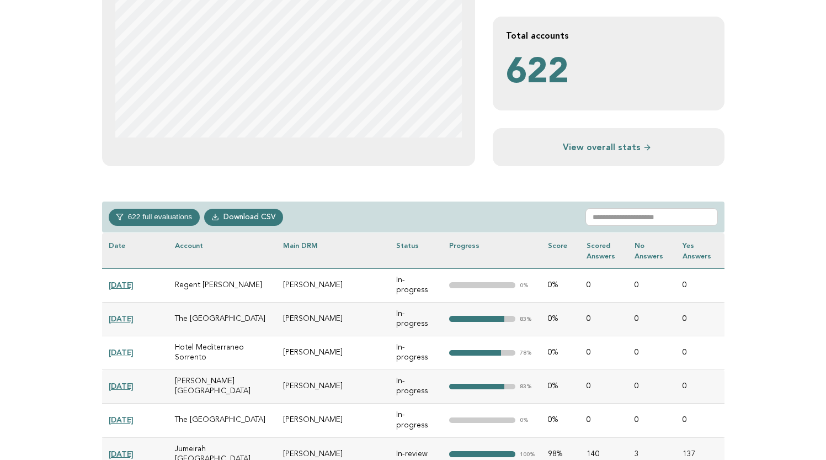
scroll to position [342, 0]
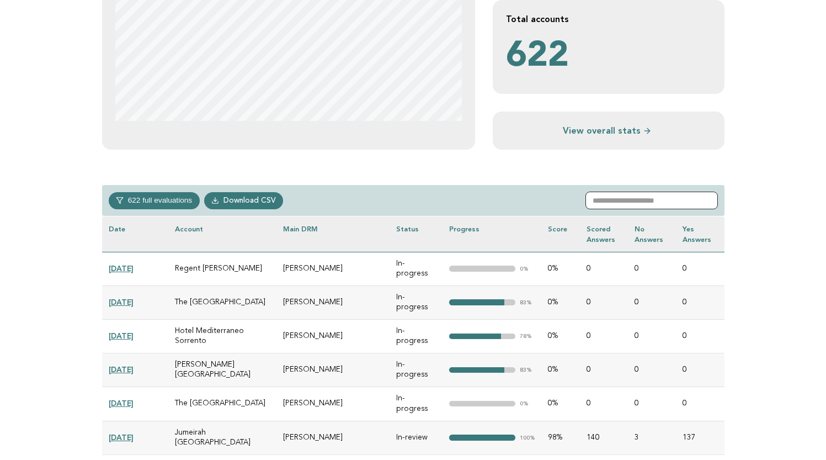
click at [625, 201] on input "text" at bounding box center [652, 201] width 132 height 18
paste input "**********"
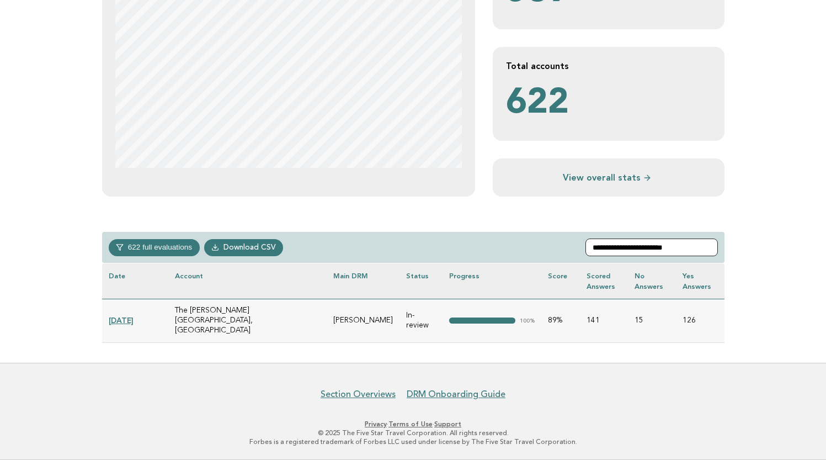
scroll to position [275, 0]
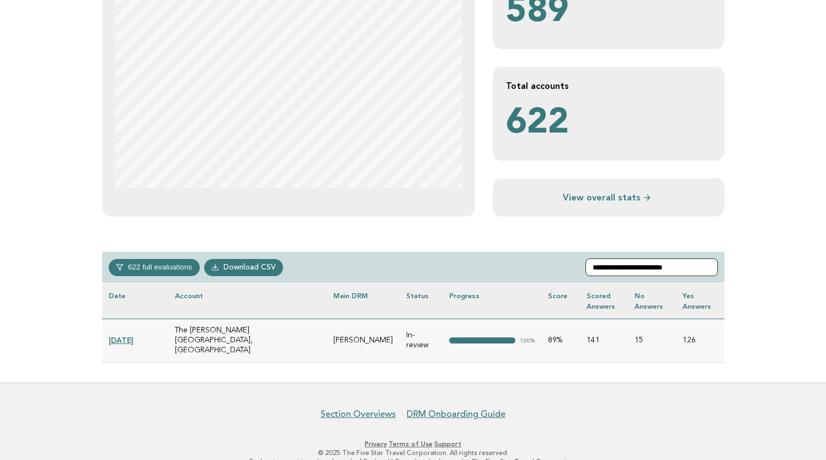
drag, startPoint x: 6, startPoint y: 259, endPoint x: 594, endPoint y: 263, distance: 587.9
click at [594, 263] on input "**********" at bounding box center [652, 267] width 132 height 18
paste input "*****"
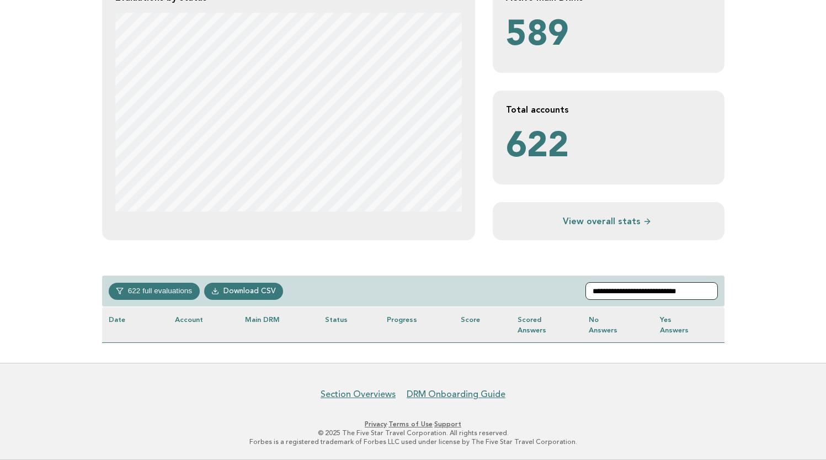
scroll to position [250, 0]
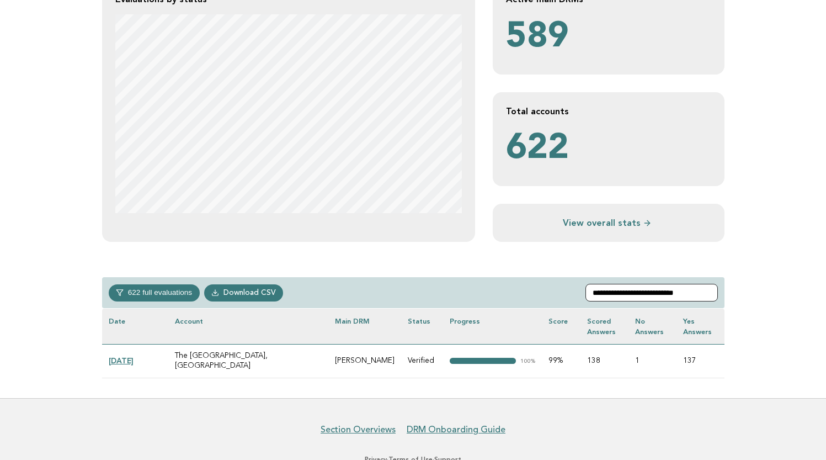
drag, startPoint x: 712, startPoint y: 290, endPoint x: 591, endPoint y: 287, distance: 120.9
click at [591, 287] on div "**********" at bounding box center [413, 292] width 623 height 31
paste input "***"
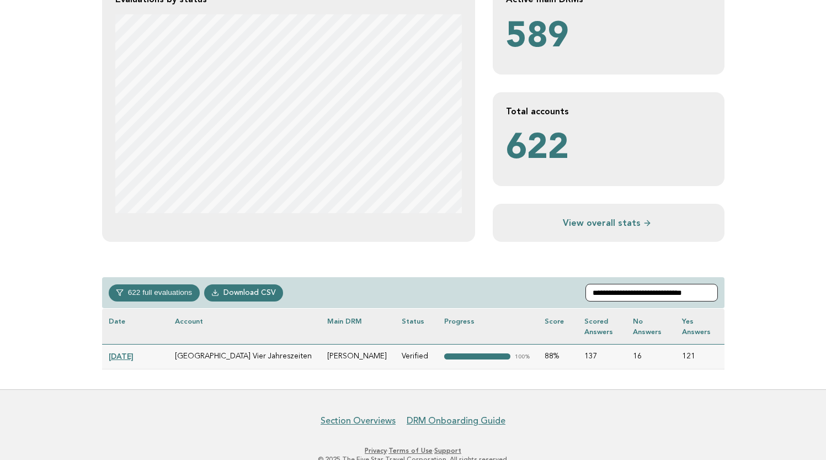
drag, startPoint x: 714, startPoint y: 290, endPoint x: 548, endPoint y: 288, distance: 166.2
click at [548, 288] on div "**********" at bounding box center [413, 292] width 623 height 31
paste input "text"
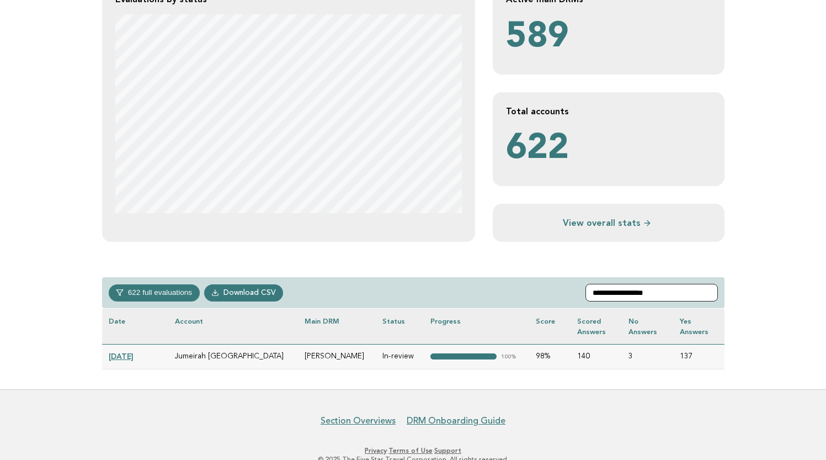
drag, startPoint x: 672, startPoint y: 289, endPoint x: 572, endPoint y: 286, distance: 99.4
click at [572, 286] on div "**********" at bounding box center [413, 292] width 623 height 31
paste input "******"
drag, startPoint x: 692, startPoint y: 291, endPoint x: 592, endPoint y: 289, distance: 99.4
click at [592, 289] on input "**********" at bounding box center [652, 293] width 132 height 18
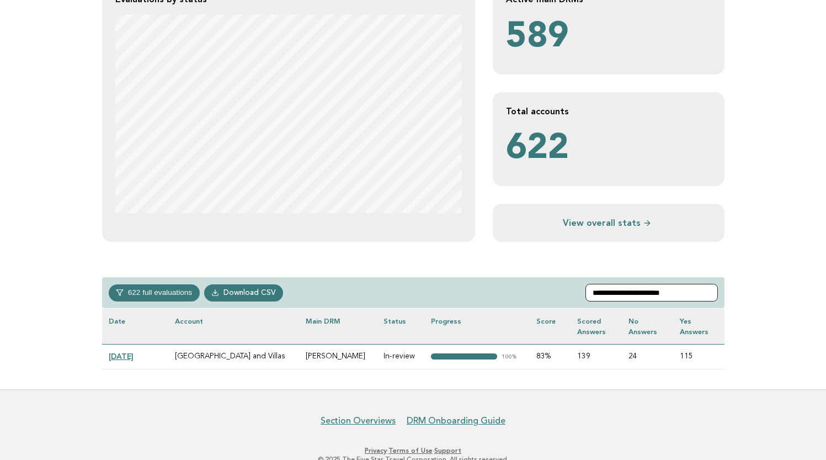
paste input "**********"
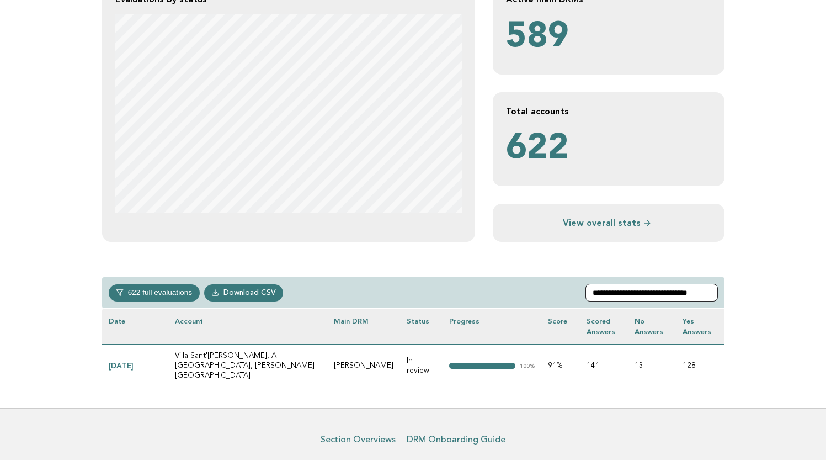
paste input "text"
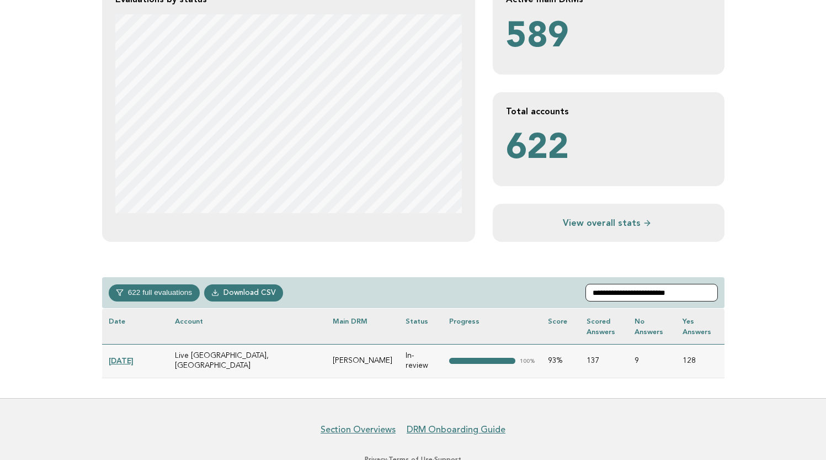
drag, startPoint x: 707, startPoint y: 290, endPoint x: 591, endPoint y: 289, distance: 115.9
click at [591, 289] on div "**********" at bounding box center [413, 292] width 623 height 31
paste input "text"
drag, startPoint x: 696, startPoint y: 289, endPoint x: 580, endPoint y: 289, distance: 115.9
click at [580, 289] on div "**********" at bounding box center [413, 292] width 623 height 31
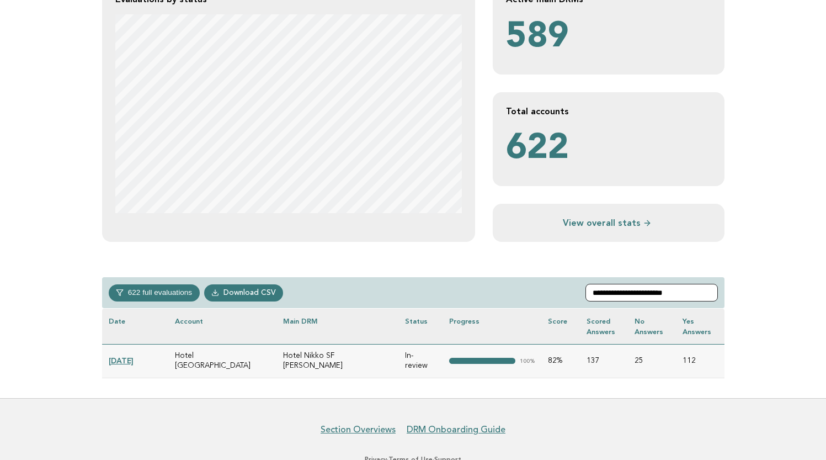
paste input "text"
drag, startPoint x: 695, startPoint y: 294, endPoint x: 588, endPoint y: 294, distance: 107.1
click at [588, 294] on div "**********" at bounding box center [413, 292] width 623 height 31
paste input "text"
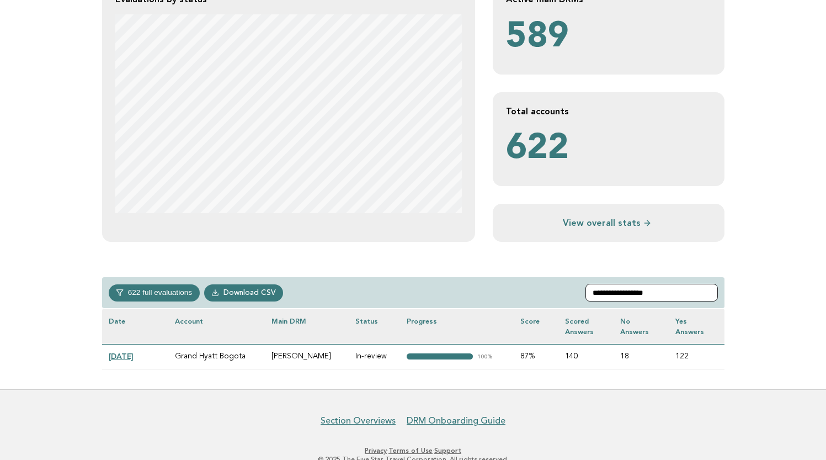
drag, startPoint x: 676, startPoint y: 288, endPoint x: 583, endPoint y: 288, distance: 92.7
click at [583, 288] on div "**********" at bounding box center [413, 292] width 623 height 31
paste input "text"
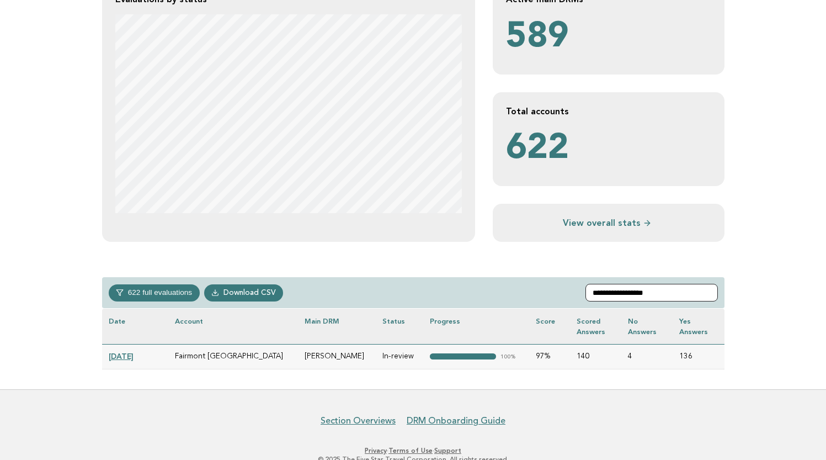
drag, startPoint x: 674, startPoint y: 291, endPoint x: 592, endPoint y: 291, distance: 82.3
click at [592, 291] on div "**********" at bounding box center [413, 292] width 623 height 31
paste input "******"
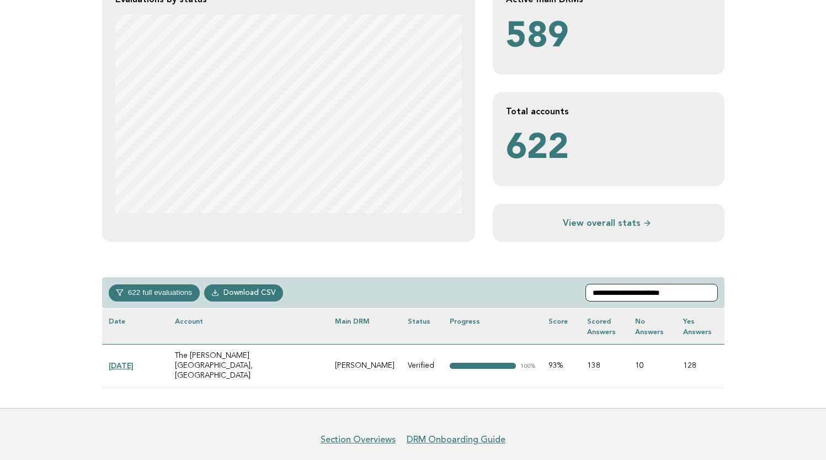
drag, startPoint x: 689, startPoint y: 289, endPoint x: 569, endPoint y: 290, distance: 119.8
click at [569, 290] on div "**********" at bounding box center [413, 292] width 623 height 31
paste input "text"
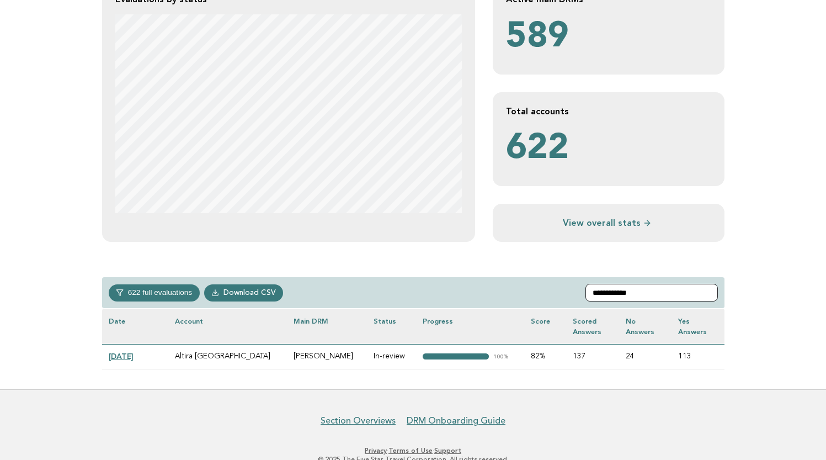
click at [647, 289] on input "**********" at bounding box center [652, 293] width 132 height 18
drag, startPoint x: 15, startPoint y: 323, endPoint x: 592, endPoint y: 289, distance: 577.9
click at [592, 289] on input "**********" at bounding box center [652, 293] width 132 height 18
paste input "*********"
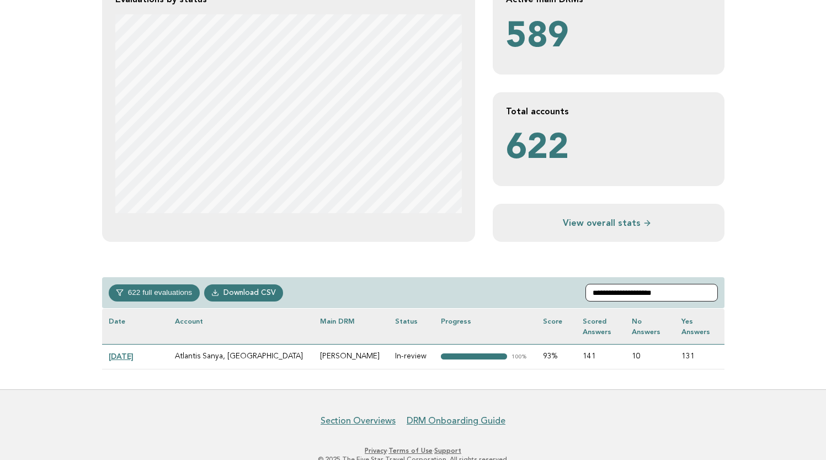
drag, startPoint x: 673, startPoint y: 289, endPoint x: 597, endPoint y: 289, distance: 76.7
click at [597, 289] on input "**********" at bounding box center [652, 293] width 132 height 18
paste input "**********"
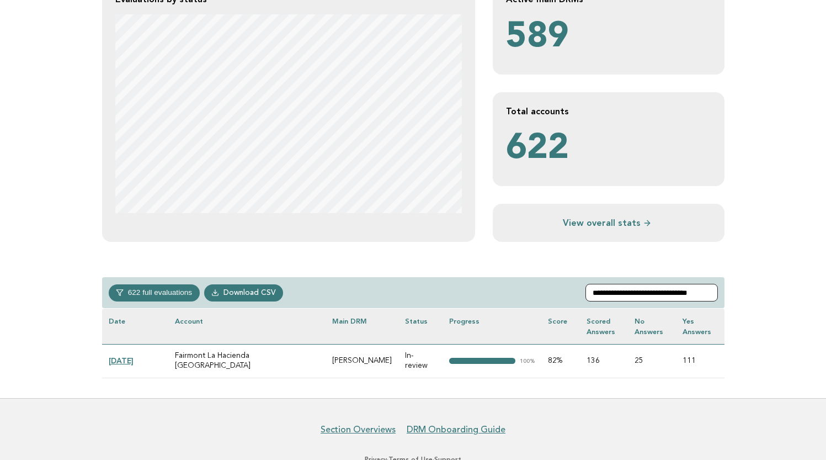
drag, startPoint x: 715, startPoint y: 291, endPoint x: 575, endPoint y: 293, distance: 139.7
click at [575, 293] on div "**********" at bounding box center [413, 292] width 623 height 31
paste input "text"
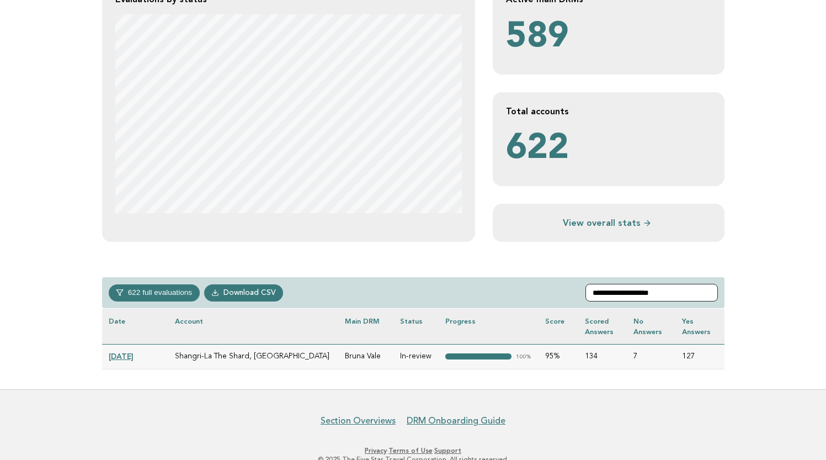
drag, startPoint x: 678, startPoint y: 289, endPoint x: 586, endPoint y: 292, distance: 92.8
click at [586, 292] on div "**********" at bounding box center [413, 292] width 623 height 31
paste input "*******"
type input "**********"
